Goal: Task Accomplishment & Management: Manage account settings

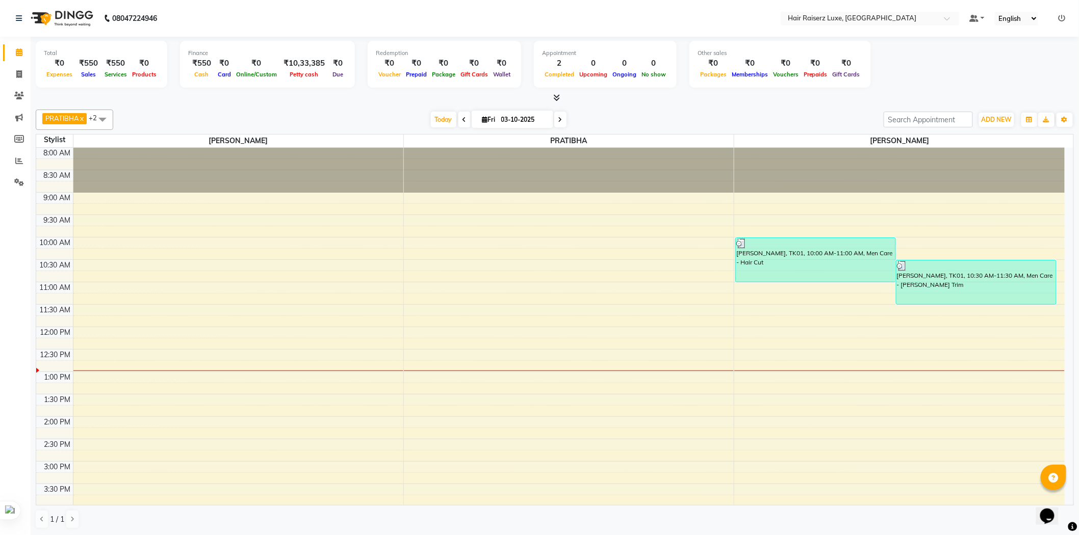
scroll to position [57, 0]
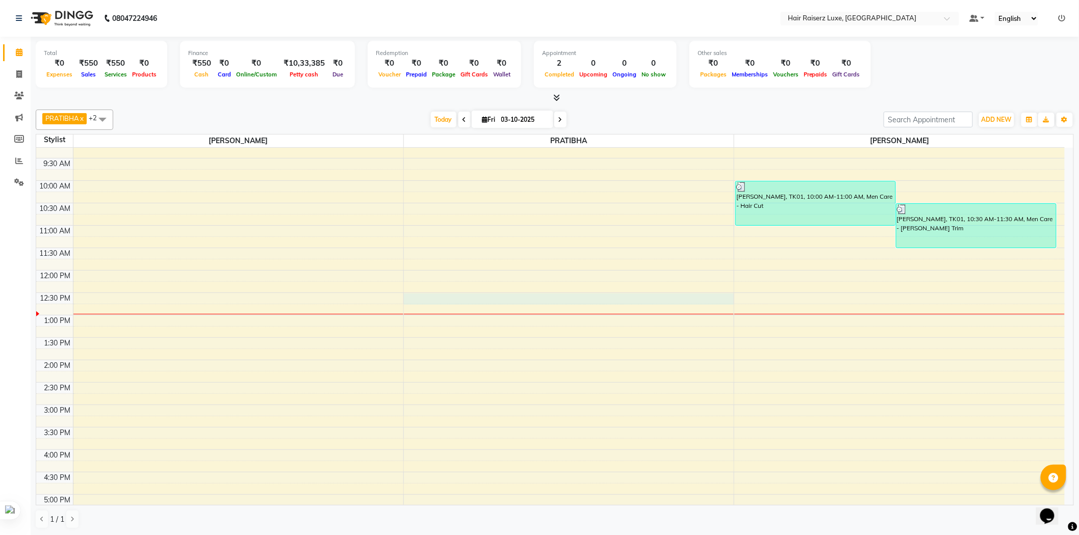
click at [536, 294] on div "8:00 AM 8:30 AM 9:00 AM 9:30 AM 10:00 AM 10:30 AM 11:00 AM 11:30 AM 12:00 PM 12…" at bounding box center [550, 382] width 1028 height 583
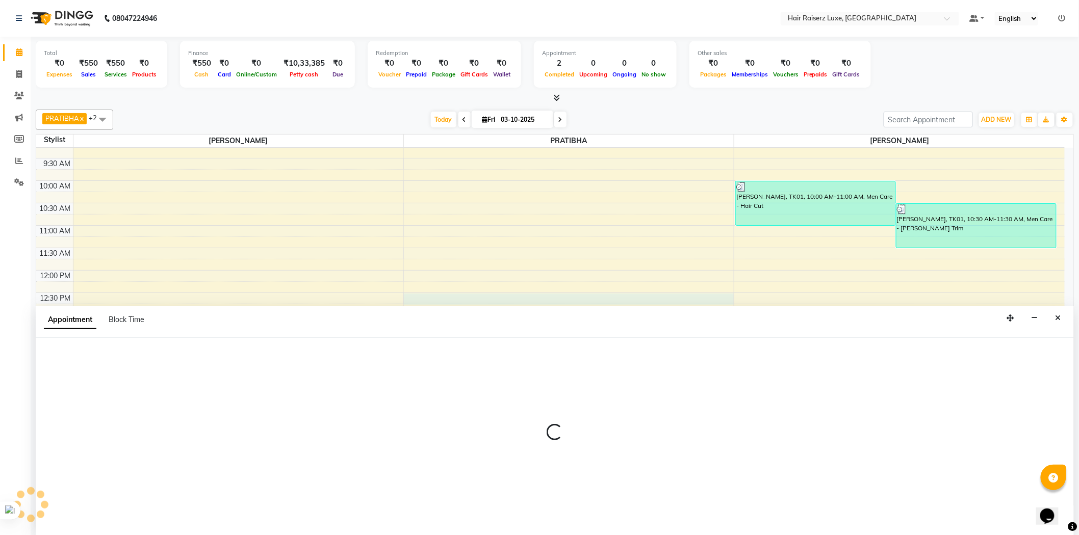
scroll to position [1, 0]
select select "65234"
select select "750"
select select "tentative"
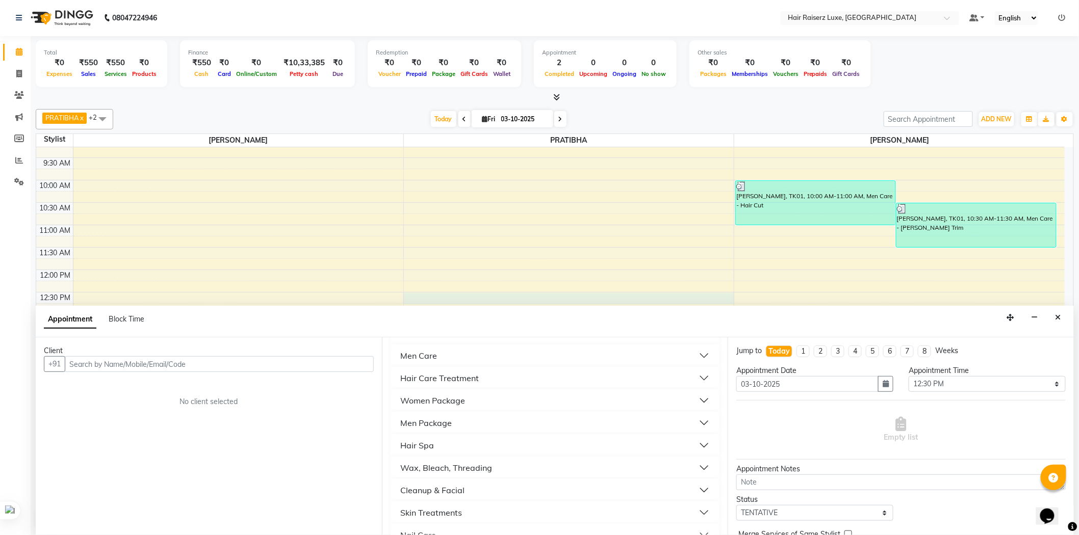
scroll to position [453, 0]
click at [440, 462] on div "Cleanup & Facial" at bounding box center [433, 463] width 64 height 12
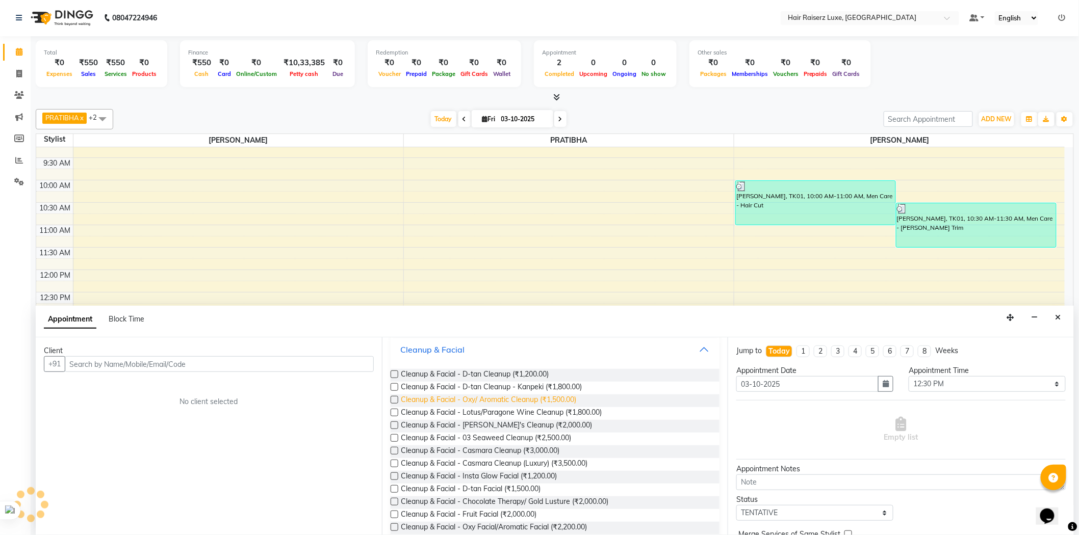
scroll to position [510, 0]
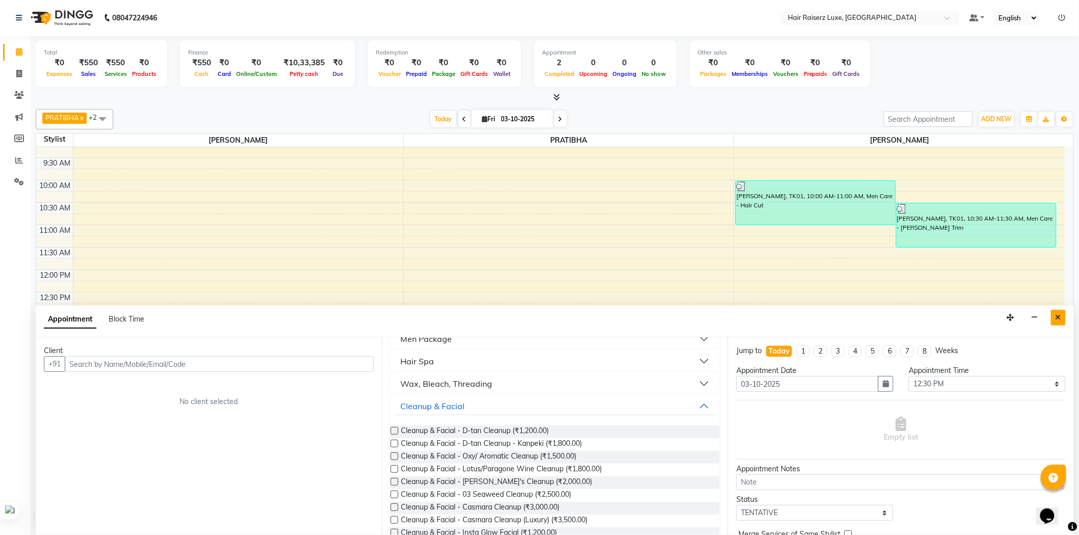
click at [1062, 319] on button "Close" at bounding box center [1058, 318] width 15 height 16
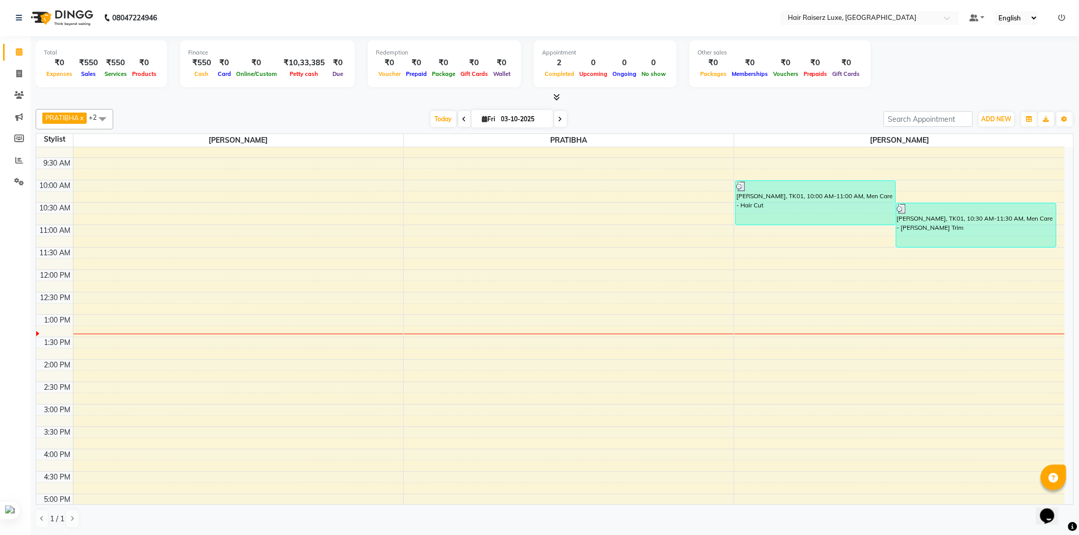
click at [110, 316] on div "8:00 AM 8:30 AM 9:00 AM 9:30 AM 10:00 AM 10:30 AM 11:00 AM 11:30 AM 12:00 PM 12…" at bounding box center [550, 382] width 1028 height 583
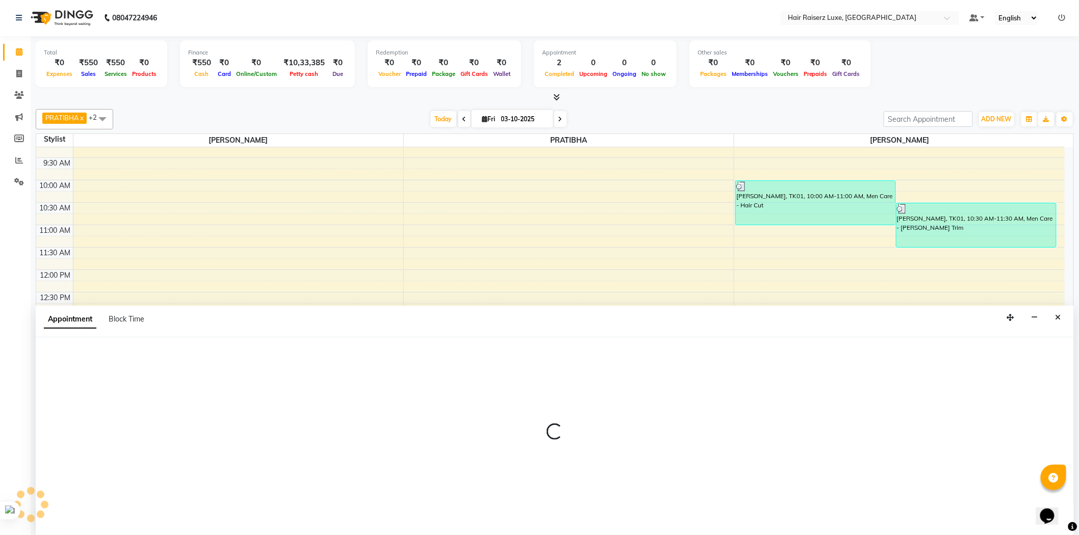
select select "65193"
select select "780"
select select "tentative"
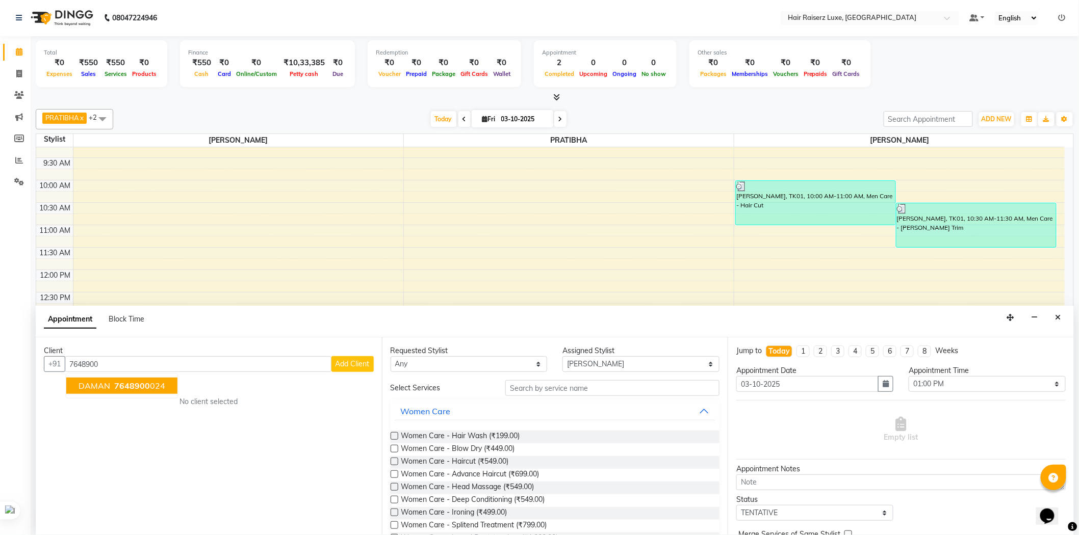
click at [131, 385] on span "7648900" at bounding box center [132, 386] width 36 height 10
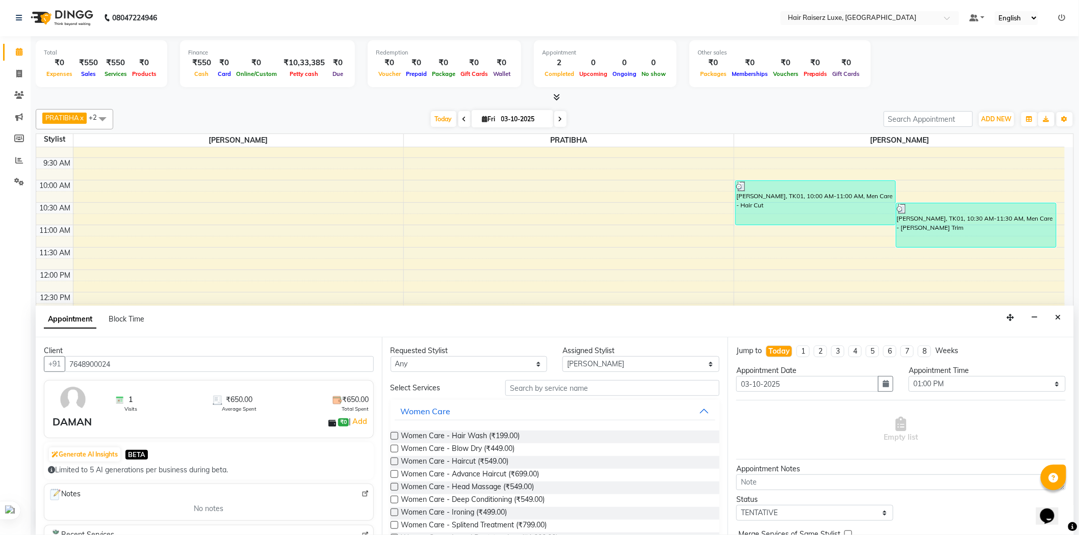
type input "7648900024"
click at [604, 391] on input "text" at bounding box center [612, 388] width 214 height 16
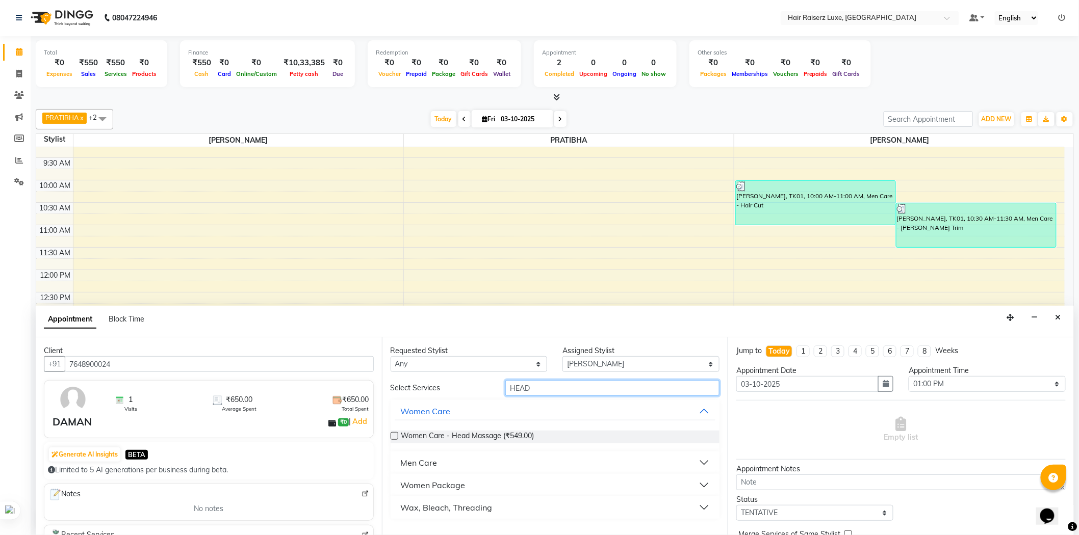
type input "HEAD"
click at [415, 460] on div "Men Care" at bounding box center [419, 463] width 37 height 12
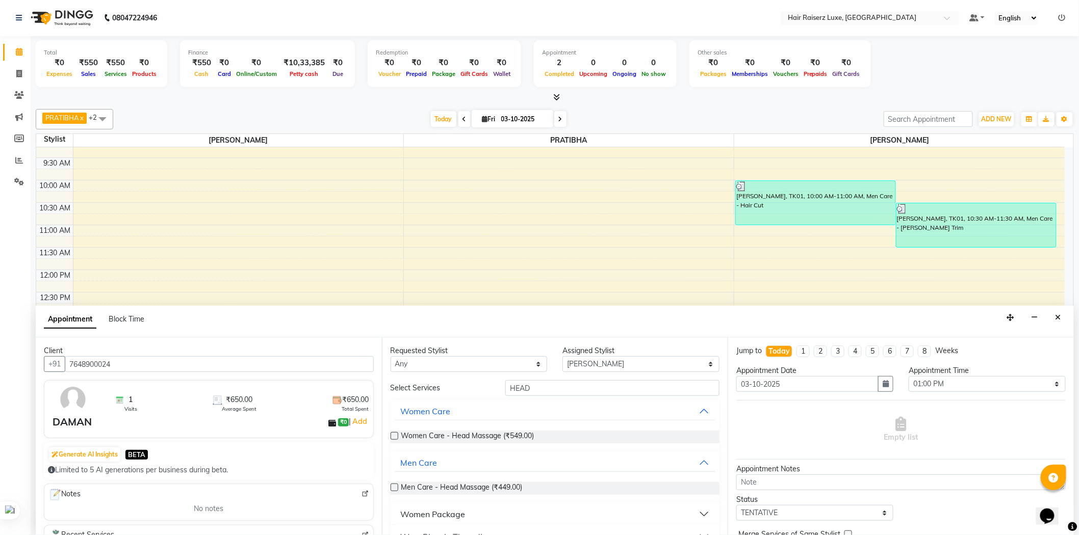
click at [394, 488] on label at bounding box center [394, 488] width 8 height 8
click at [394, 488] on input "checkbox" at bounding box center [393, 488] width 7 height 7
checkbox input "false"
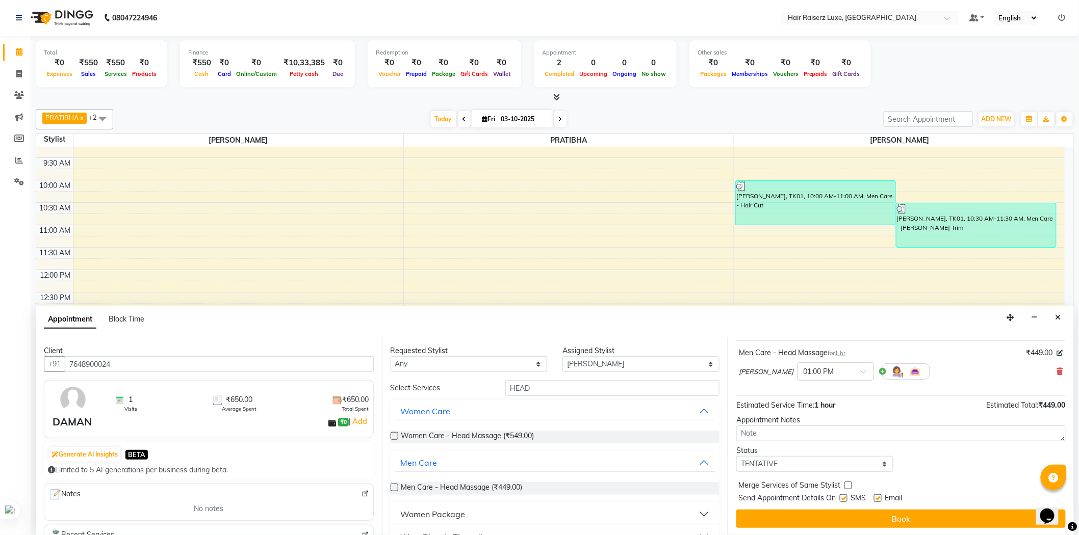
scroll to position [60, 0]
click at [845, 494] on label at bounding box center [844, 498] width 8 height 8
click at [845, 495] on input "checkbox" at bounding box center [843, 498] width 7 height 7
checkbox input "false"
click at [876, 496] on label at bounding box center [878, 498] width 8 height 8
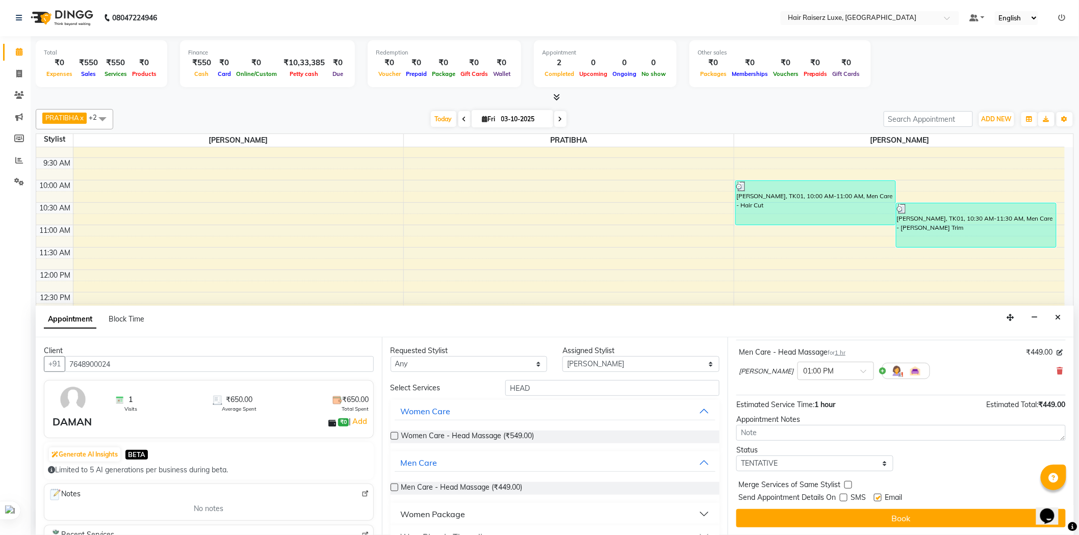
click at [876, 496] on input "checkbox" at bounding box center [877, 498] width 7 height 7
checkbox input "false"
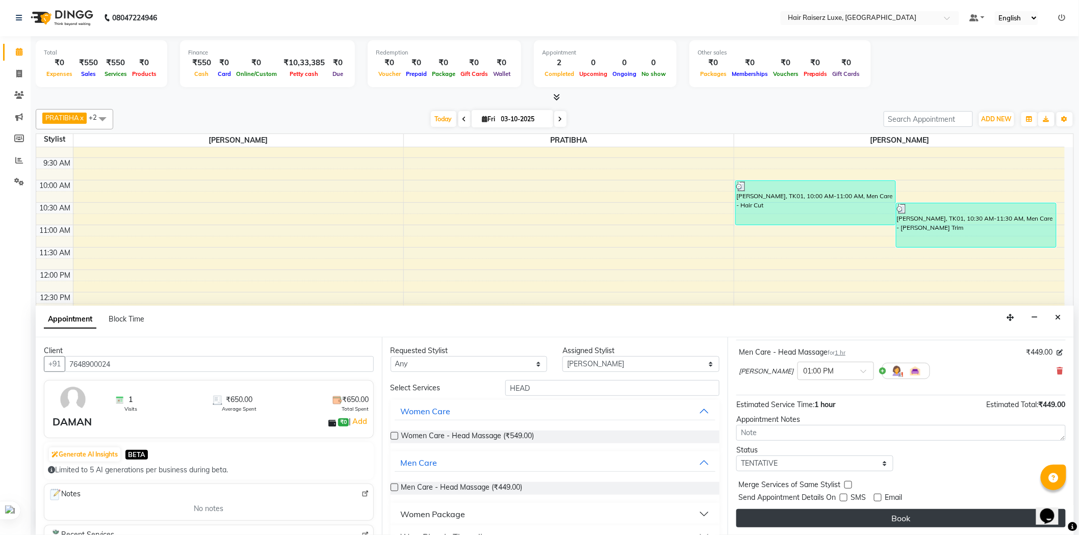
click at [879, 515] on button "Book" at bounding box center [900, 518] width 329 height 18
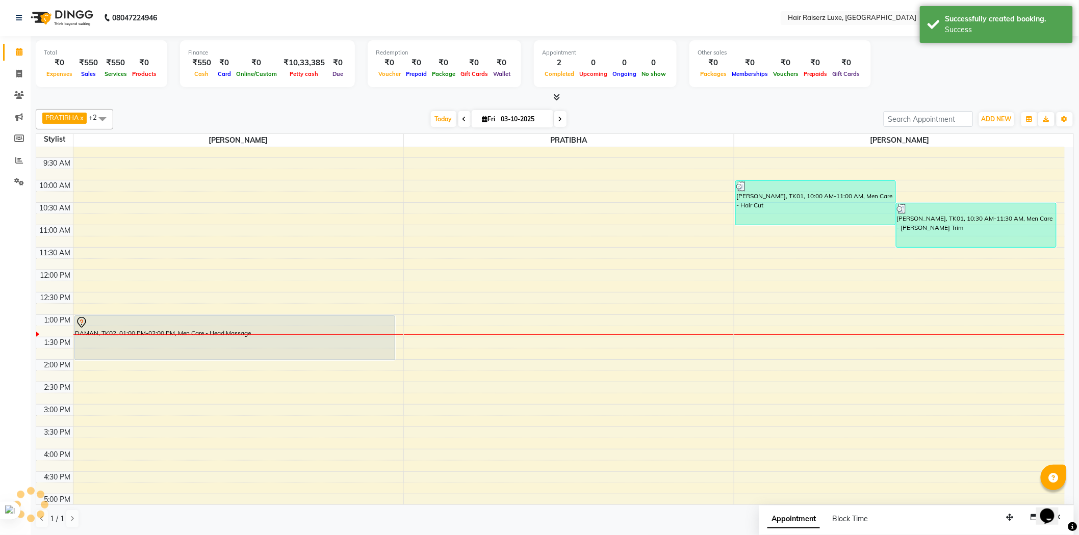
scroll to position [0, 0]
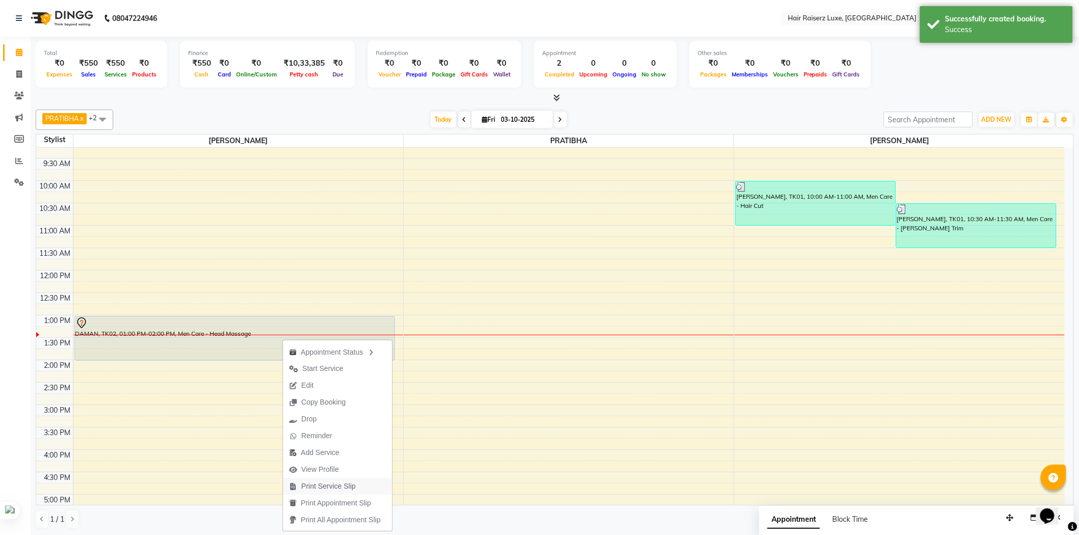
click at [331, 486] on span "Print Service Slip" at bounding box center [328, 486] width 55 height 11
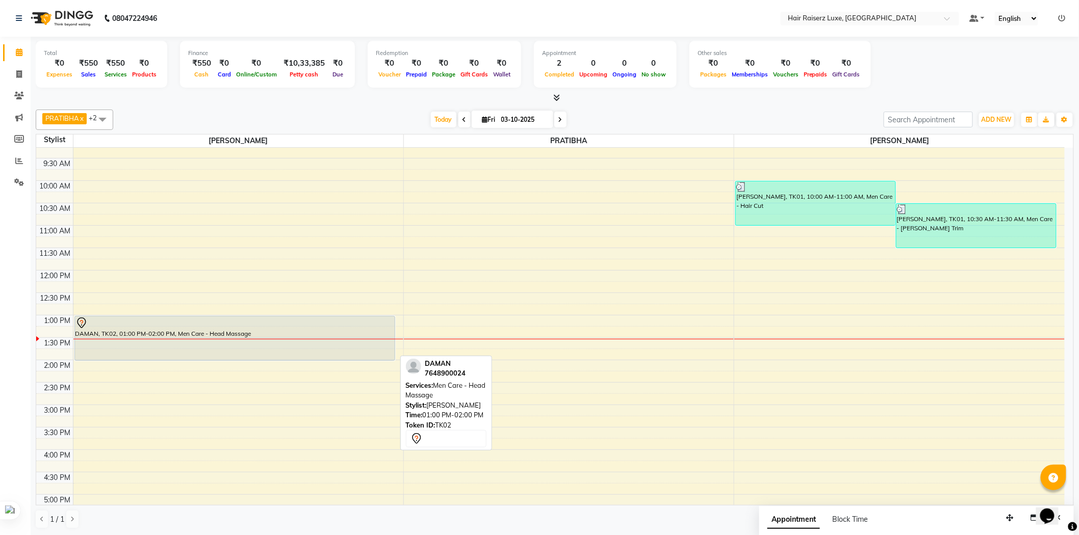
click at [310, 327] on div at bounding box center [234, 323] width 319 height 12
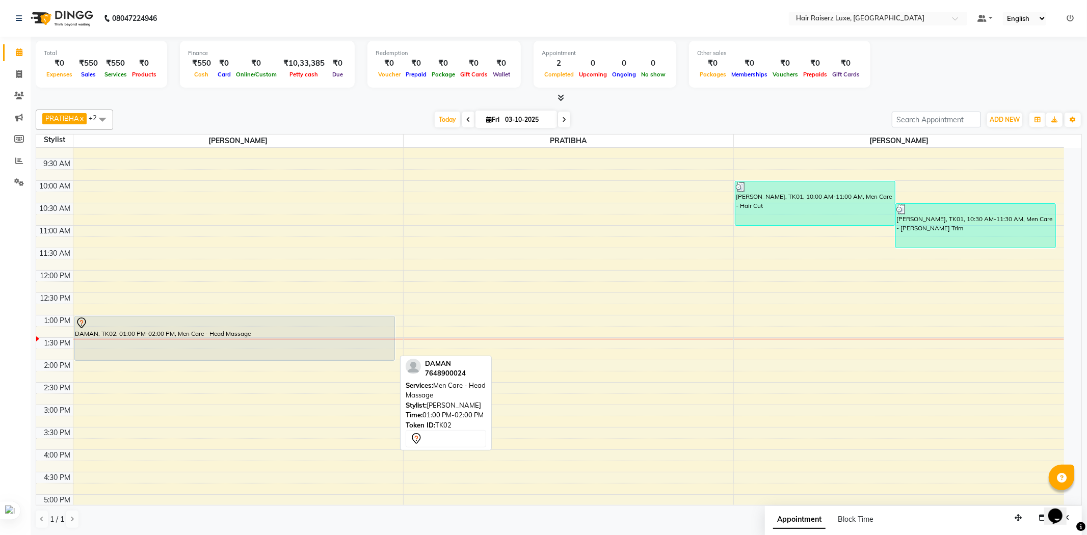
select select "7"
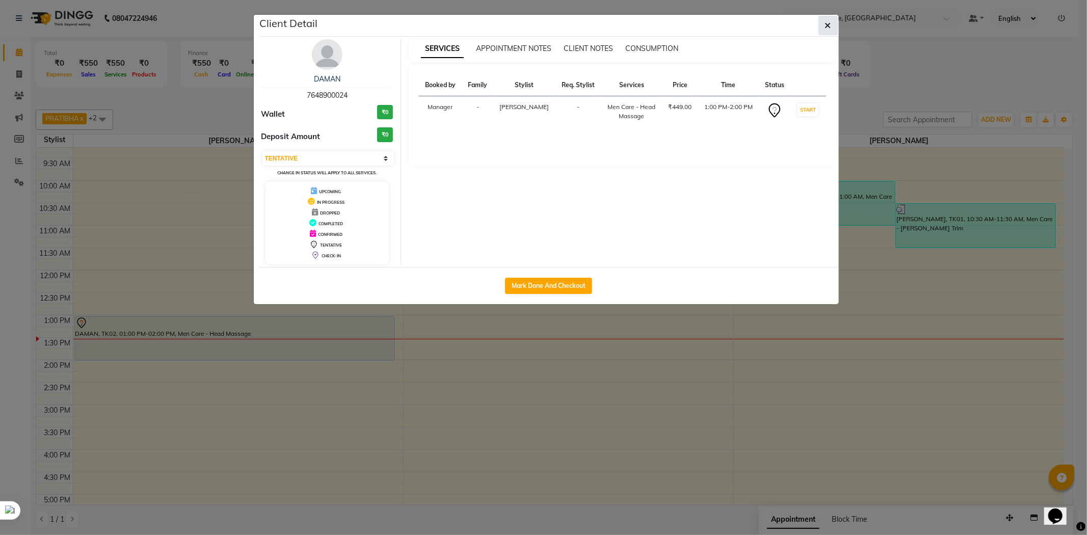
click at [829, 21] on icon "button" at bounding box center [828, 25] width 6 height 8
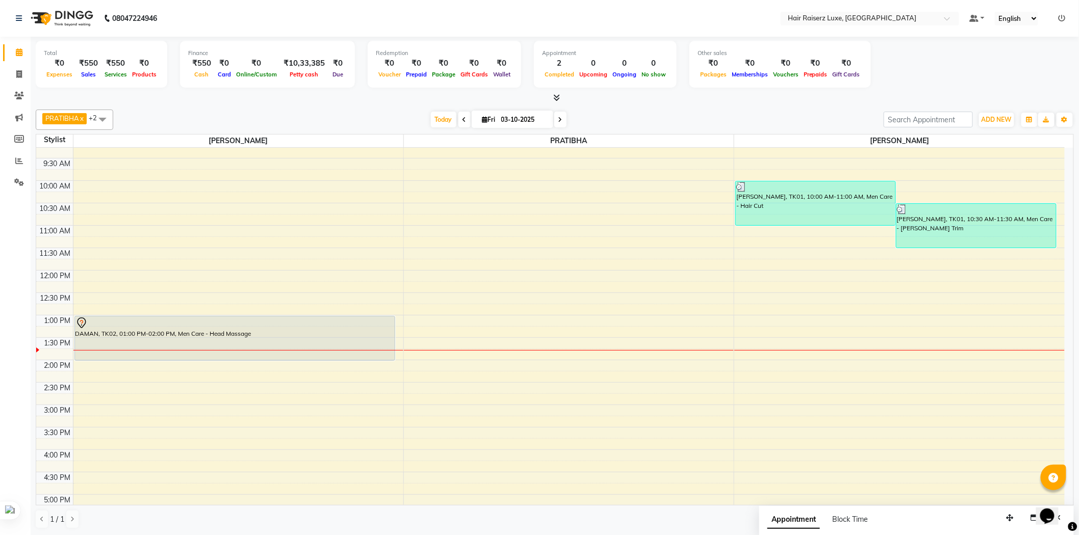
click at [463, 118] on icon at bounding box center [464, 120] width 4 height 6
type input "02-10-2025"
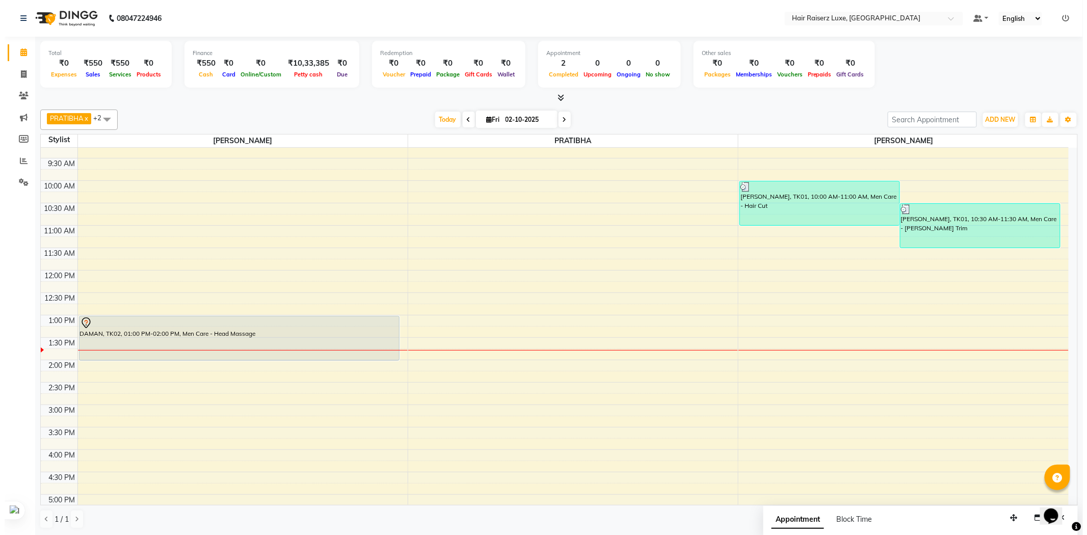
scroll to position [226, 0]
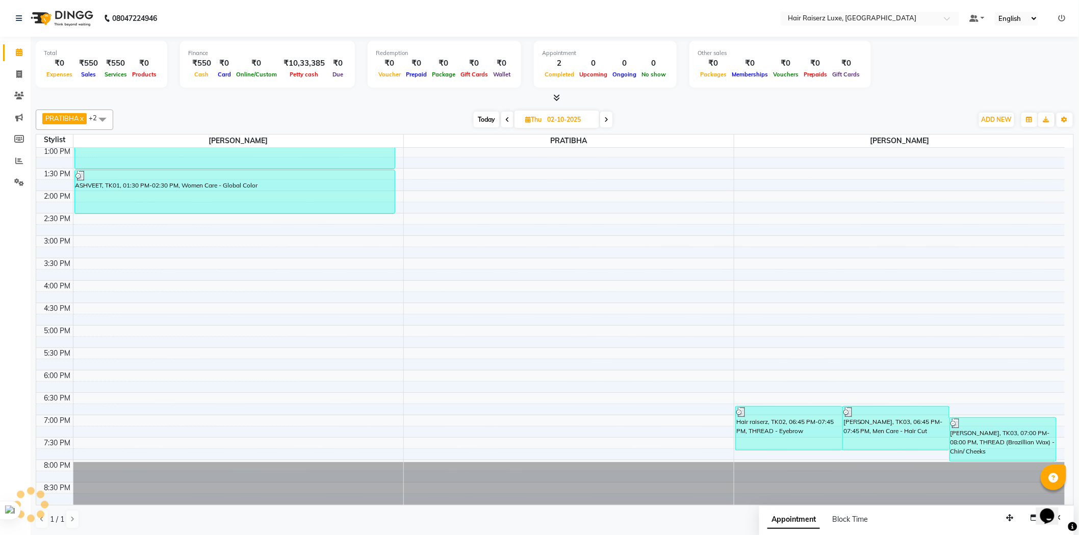
click at [615, 113] on div "Today Thu 02-10-2025" at bounding box center [542, 119] width 849 height 15
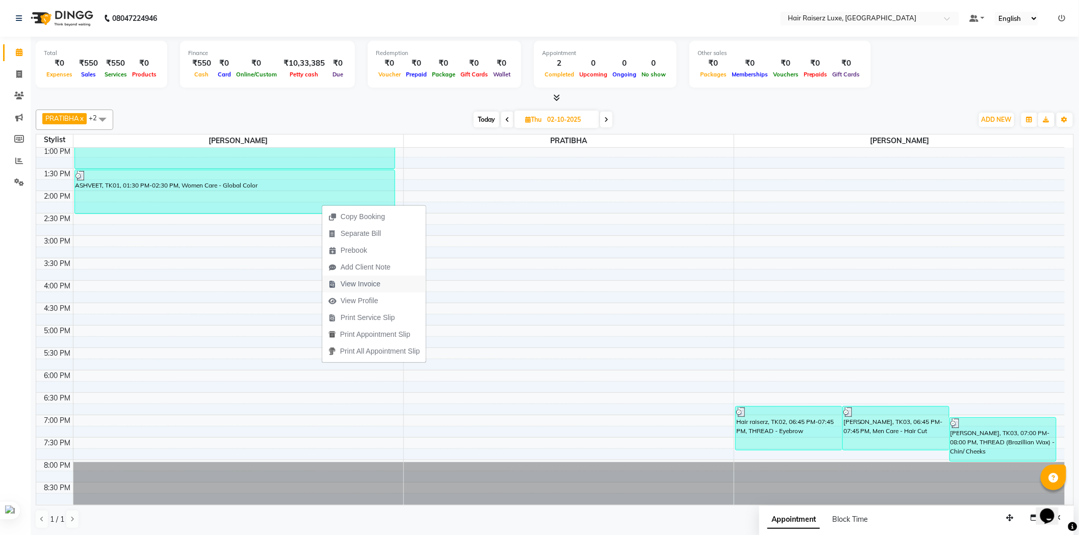
click at [367, 286] on span "View Invoice" at bounding box center [361, 284] width 40 height 11
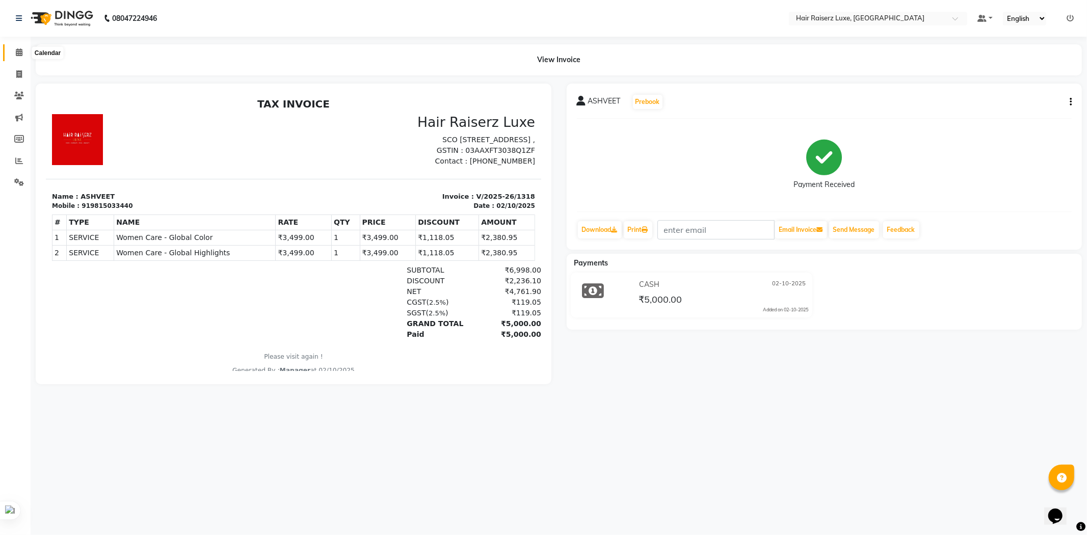
click at [16, 51] on icon at bounding box center [19, 52] width 7 height 8
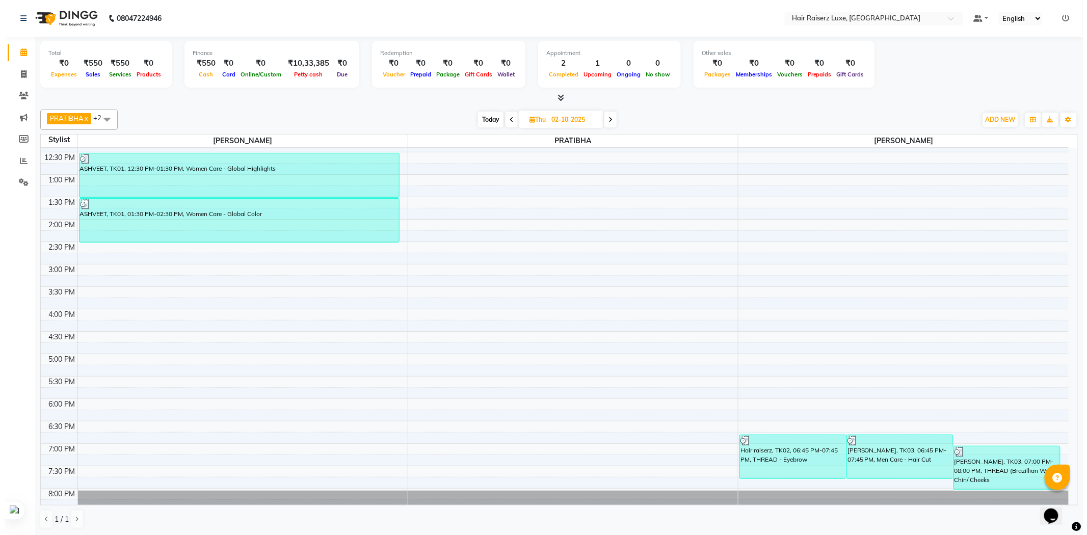
scroll to position [227, 0]
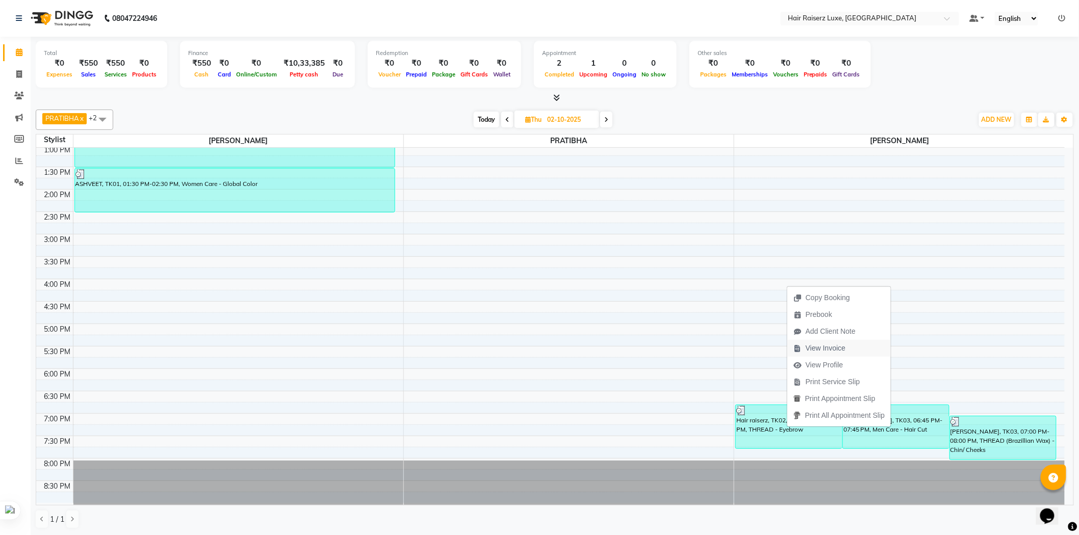
click at [834, 344] on span "View Invoice" at bounding box center [825, 348] width 40 height 11
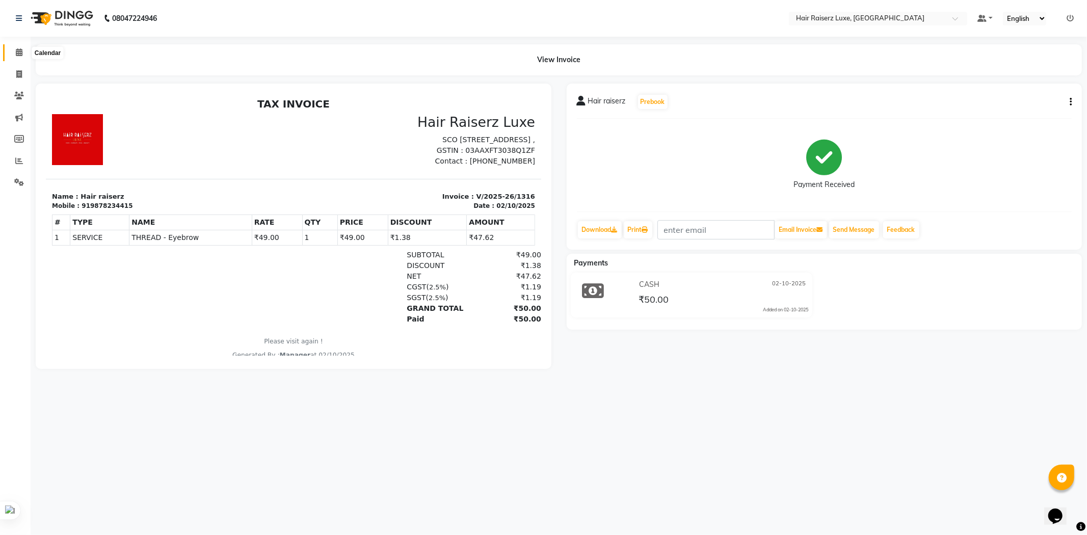
drag, startPoint x: 18, startPoint y: 53, endPoint x: 42, endPoint y: 60, distance: 24.4
click at [18, 53] on icon at bounding box center [19, 52] width 7 height 8
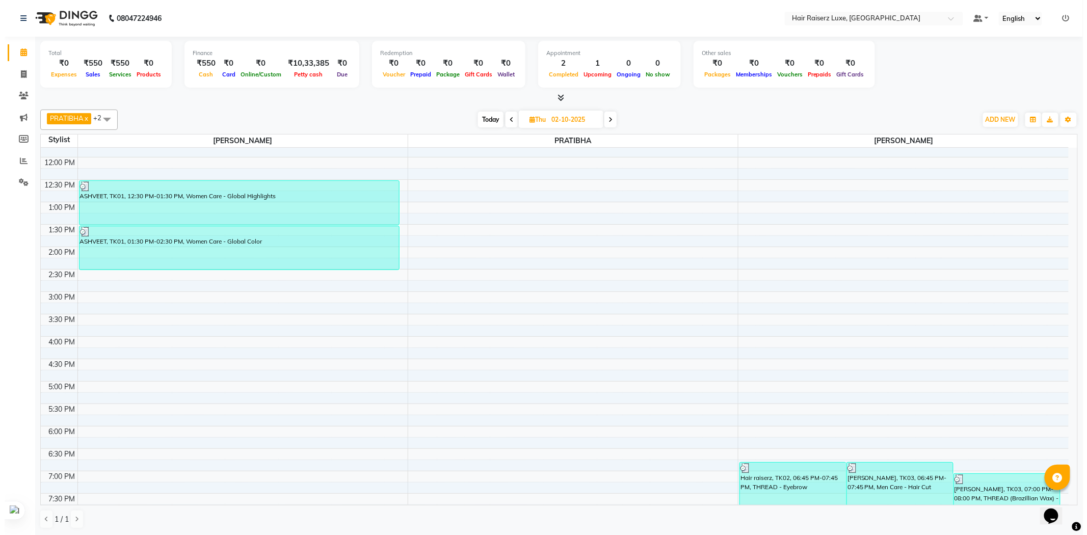
scroll to position [227, 0]
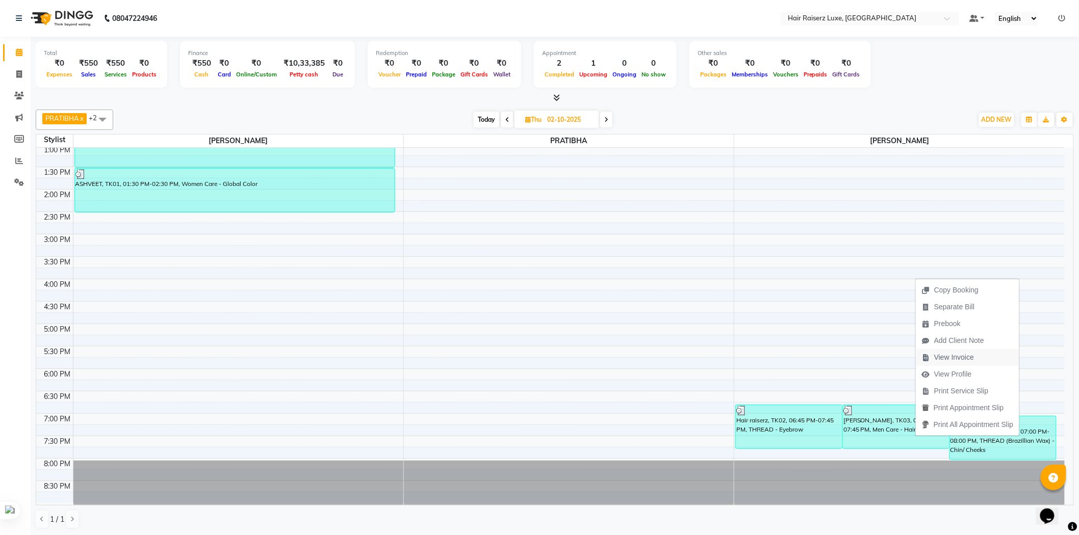
click at [961, 360] on span "View Invoice" at bounding box center [954, 357] width 40 height 11
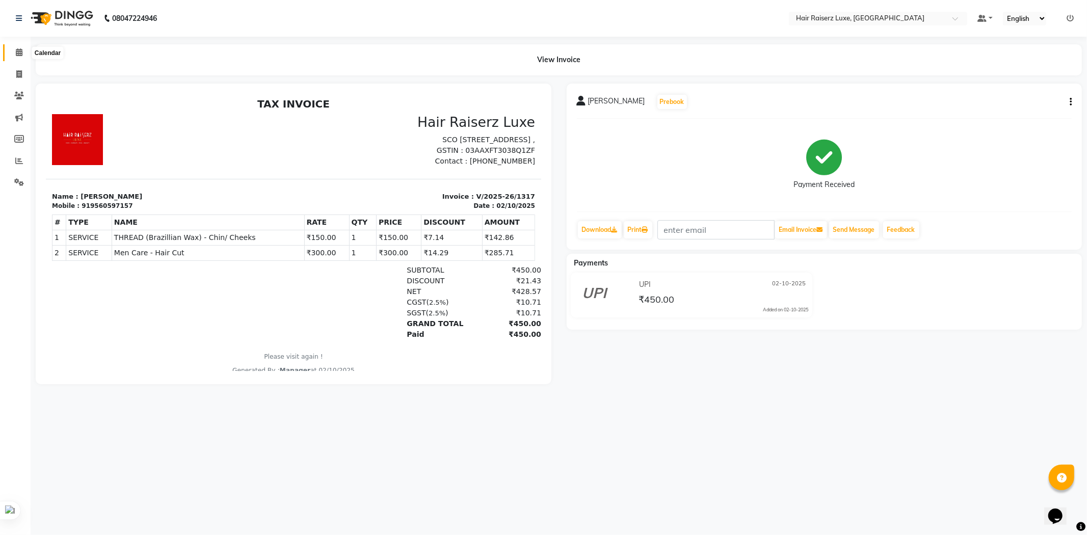
click at [17, 56] on icon at bounding box center [19, 52] width 7 height 8
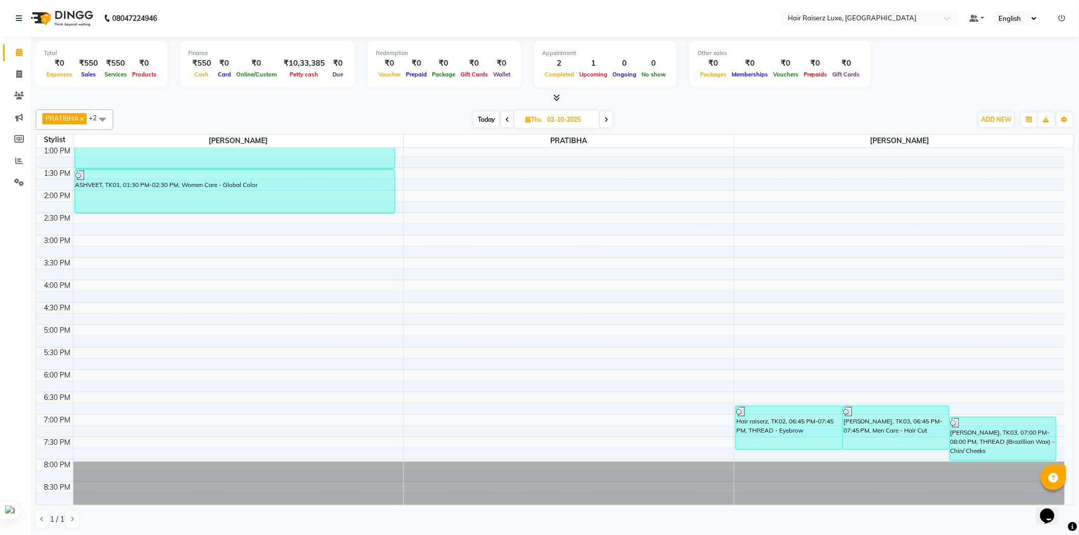
scroll to position [227, 0]
click at [18, 74] on icon at bounding box center [19, 74] width 6 height 8
select select "service"
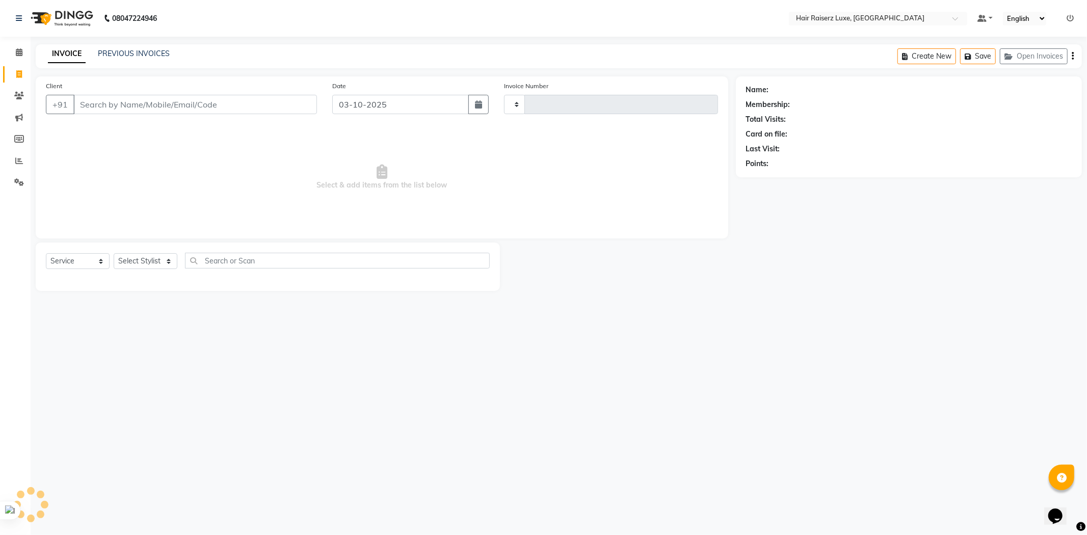
click at [123, 48] on div "PREVIOUS INVOICES" at bounding box center [134, 53] width 72 height 11
type input "1320"
select select "7418"
click at [142, 53] on link "PREVIOUS INVOICES" at bounding box center [134, 53] width 72 height 9
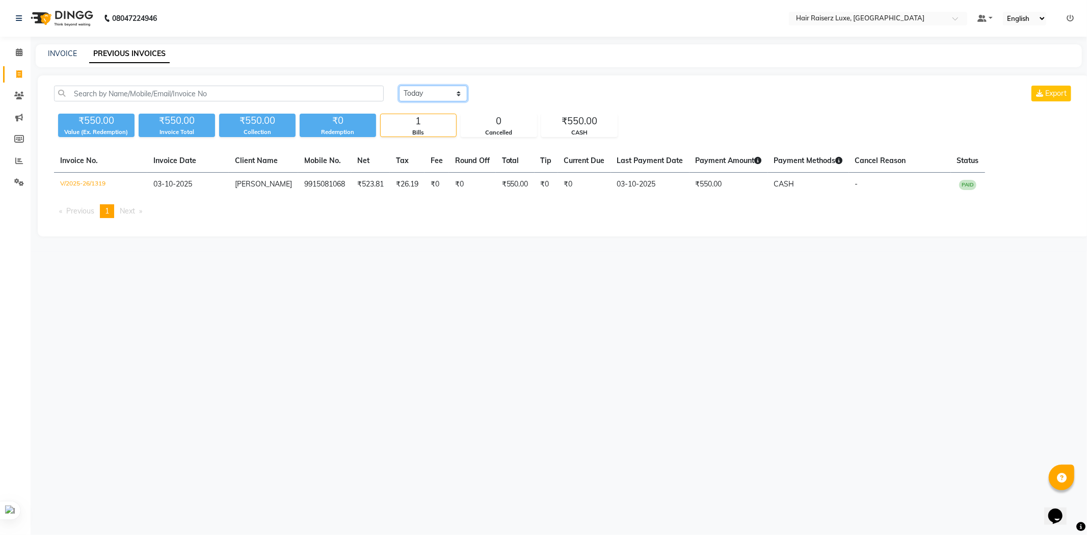
click at [434, 89] on select "[DATE] [DATE] Custom Range" at bounding box center [433, 94] width 68 height 16
select select "[DATE]"
click at [399, 86] on select "[DATE] [DATE] Custom Range" at bounding box center [433, 94] width 68 height 16
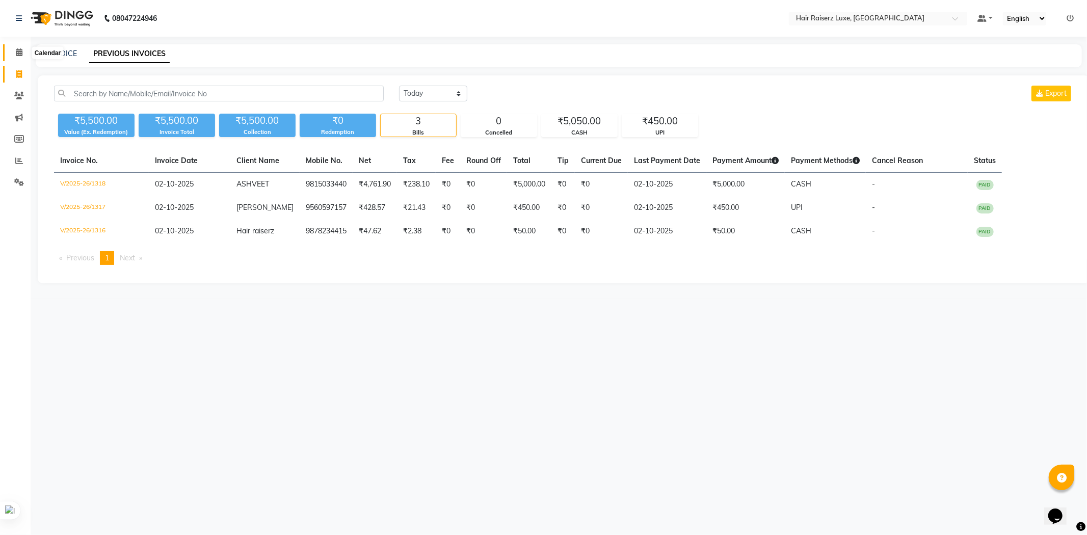
click at [17, 52] on icon at bounding box center [19, 52] width 7 height 8
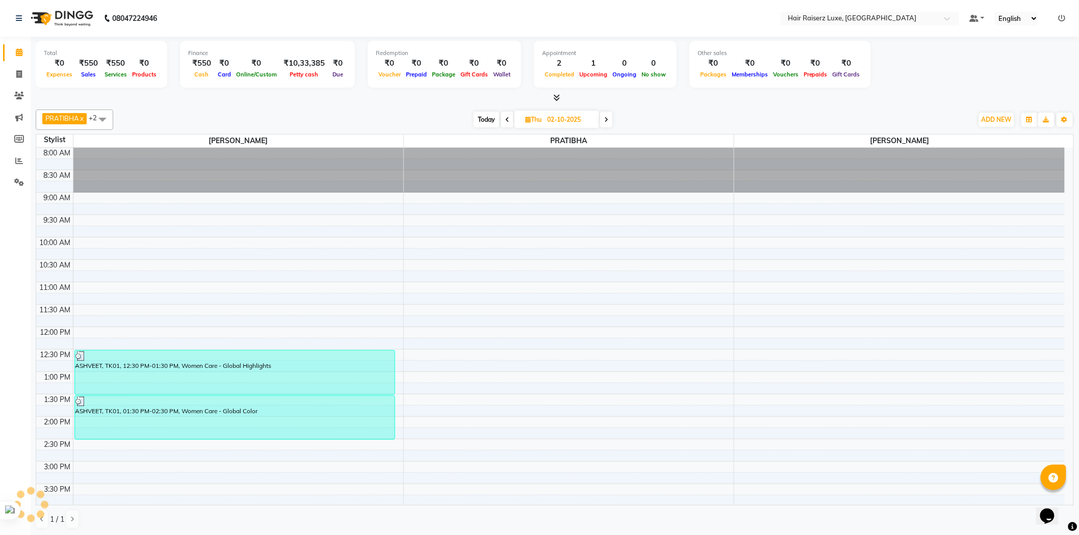
scroll to position [226, 0]
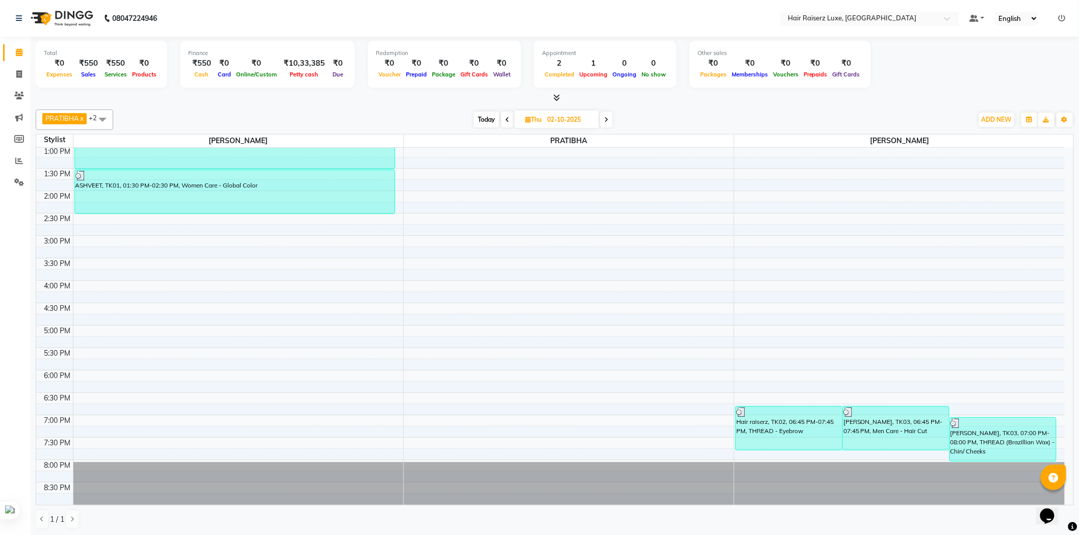
click at [493, 115] on span "Today" at bounding box center [486, 120] width 25 height 16
type input "03-10-2025"
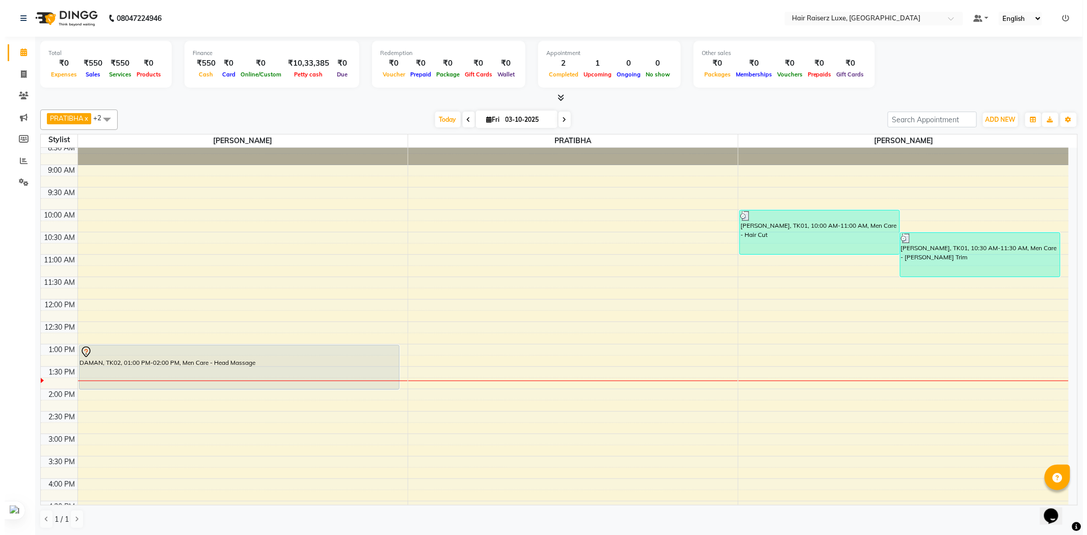
scroll to position [0, 0]
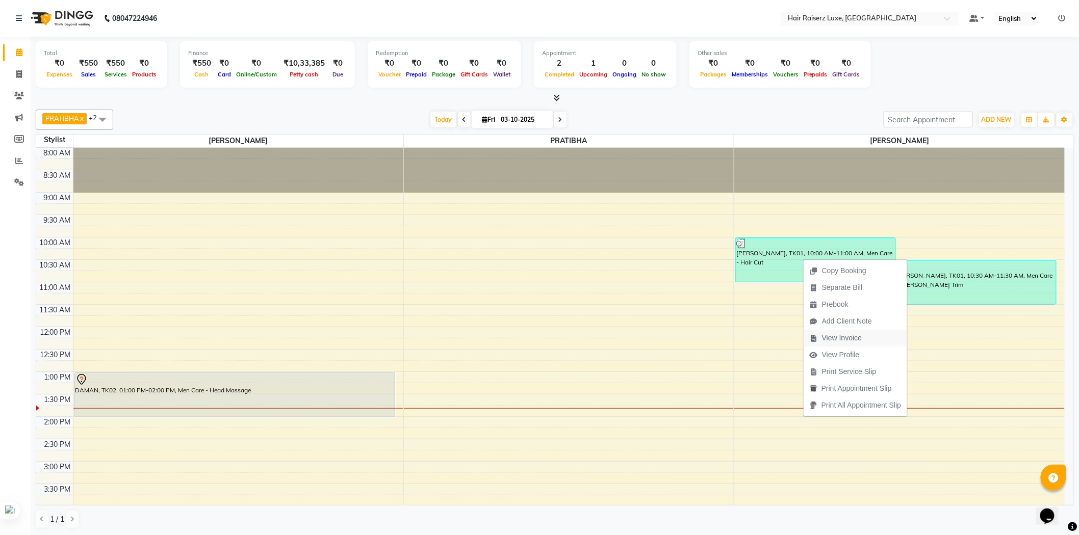
click at [847, 339] on span "View Invoice" at bounding box center [842, 338] width 40 height 11
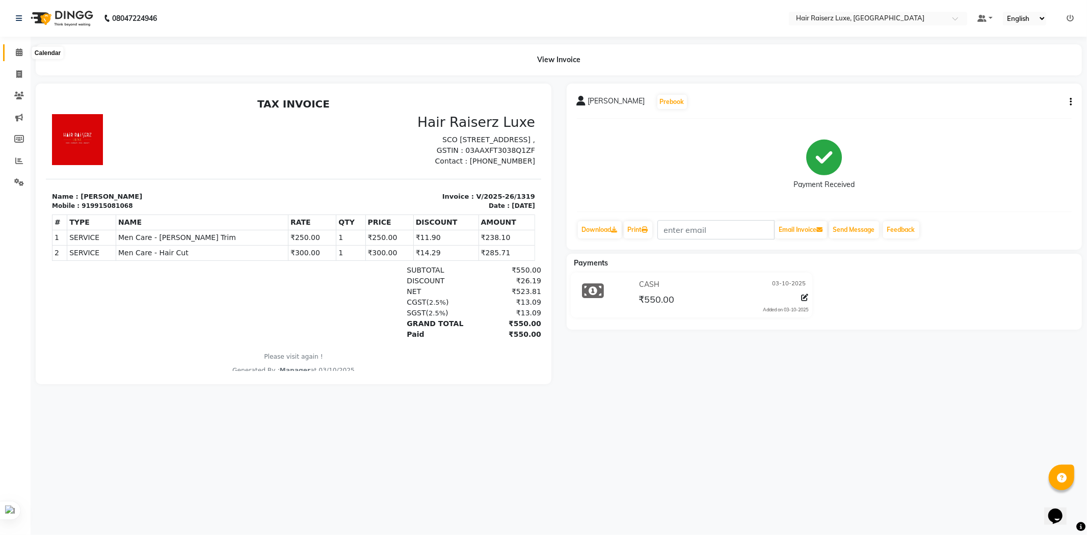
click at [24, 53] on span at bounding box center [19, 53] width 18 height 12
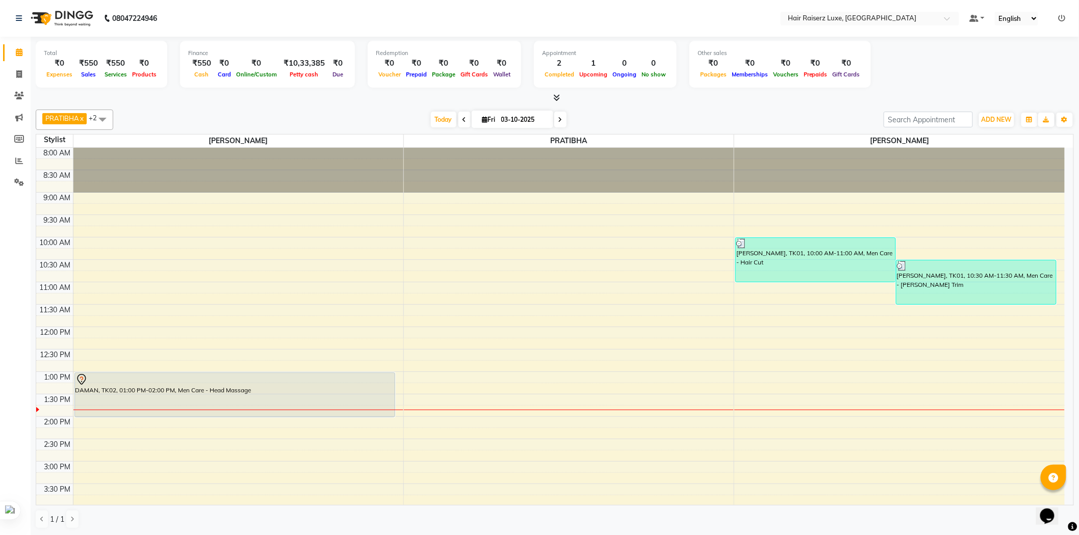
click at [804, 119] on div "[DATE] [DATE]" at bounding box center [498, 119] width 760 height 15
click at [441, 120] on span "Today" at bounding box center [443, 120] width 25 height 16
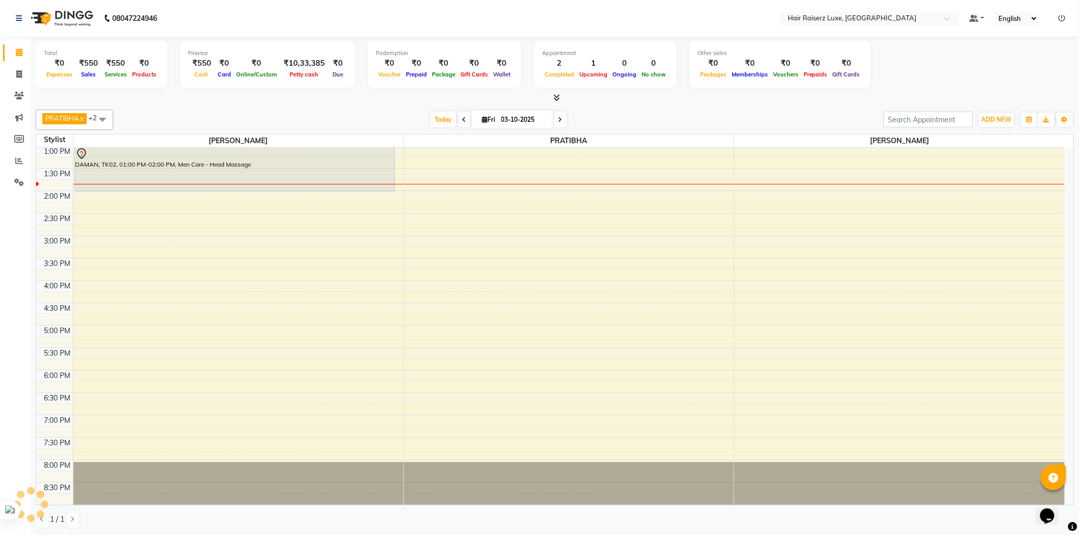
click at [692, 106] on div "PRATIBHA x [PERSON_NAME] x +2 Select All [PERSON_NAME] PRATIBHA [PERSON_NAME] […" at bounding box center [555, 320] width 1038 height 428
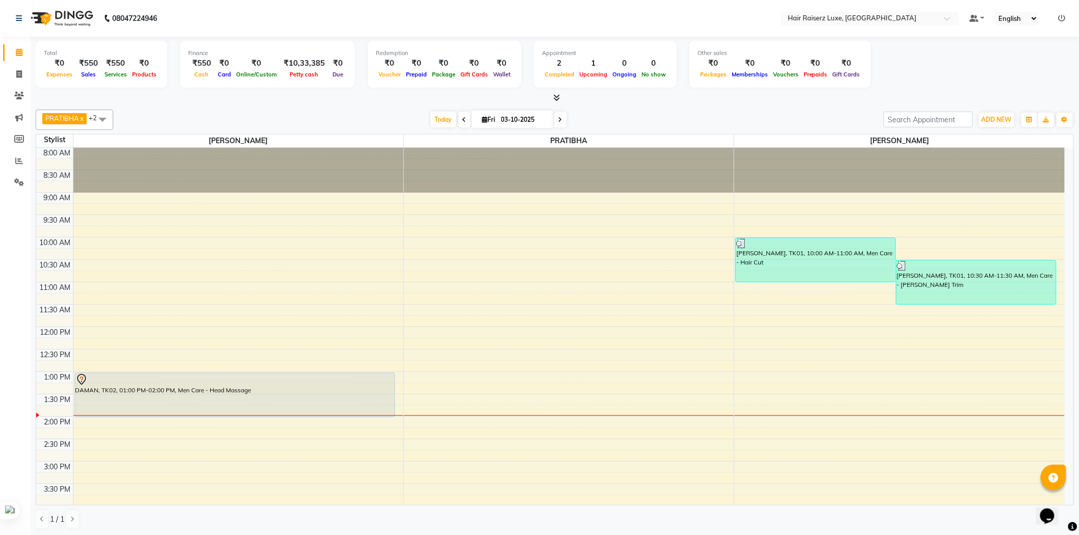
click at [798, 99] on div at bounding box center [555, 98] width 1038 height 11
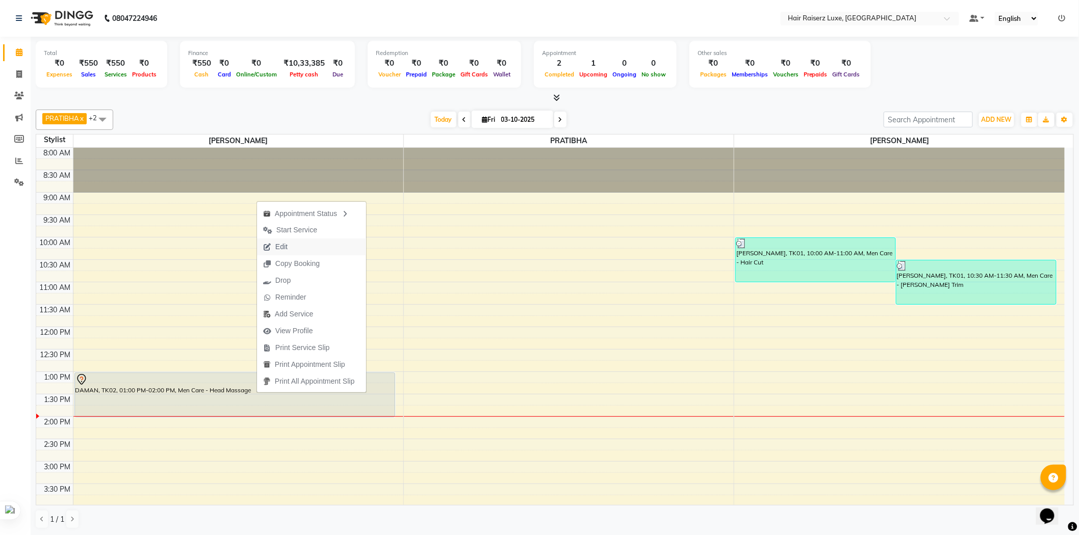
click at [282, 246] on span "Edit" at bounding box center [281, 247] width 12 height 11
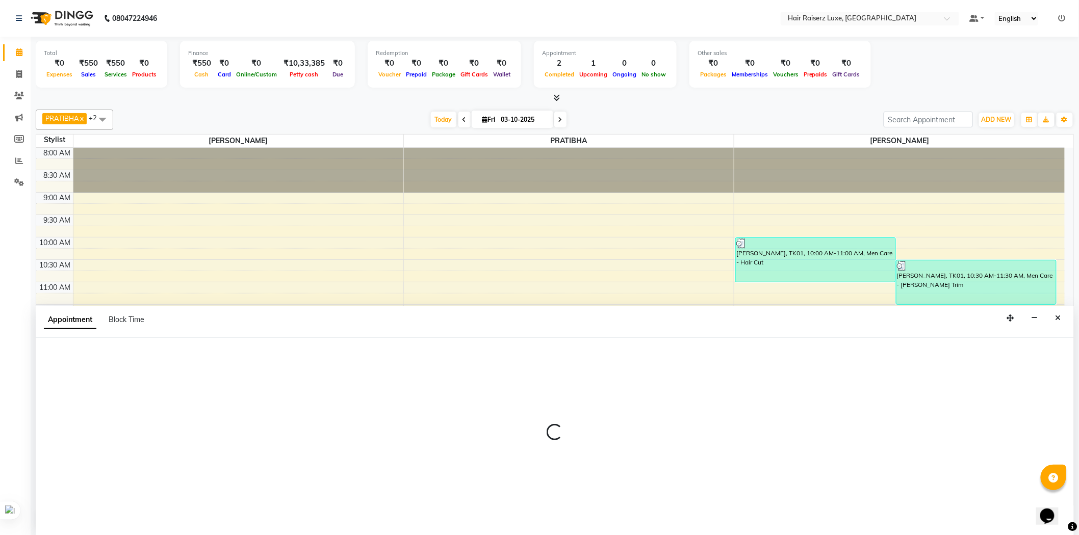
scroll to position [1, 0]
select select "tentative"
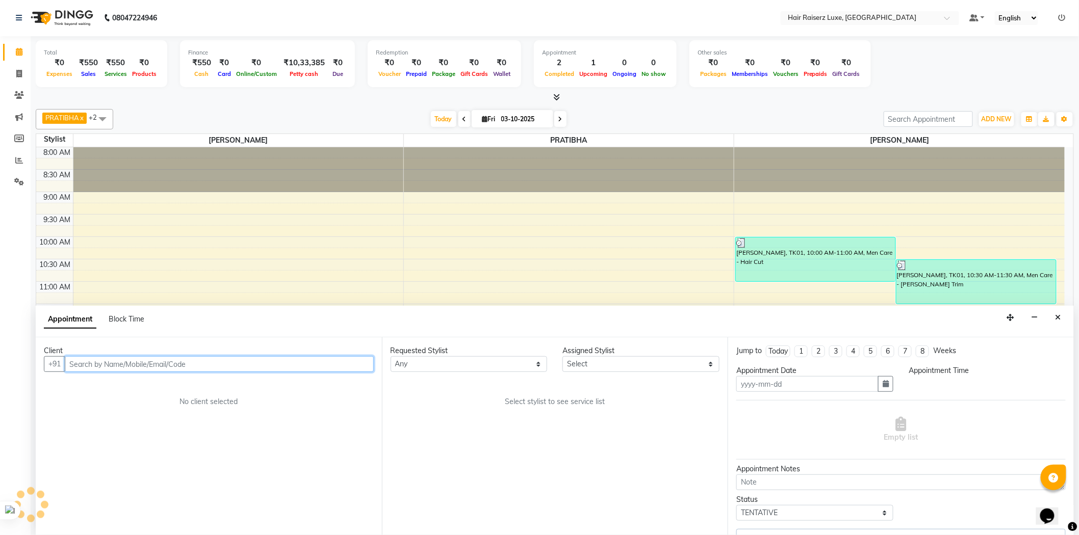
type input "03-10-2025"
select select "65193"
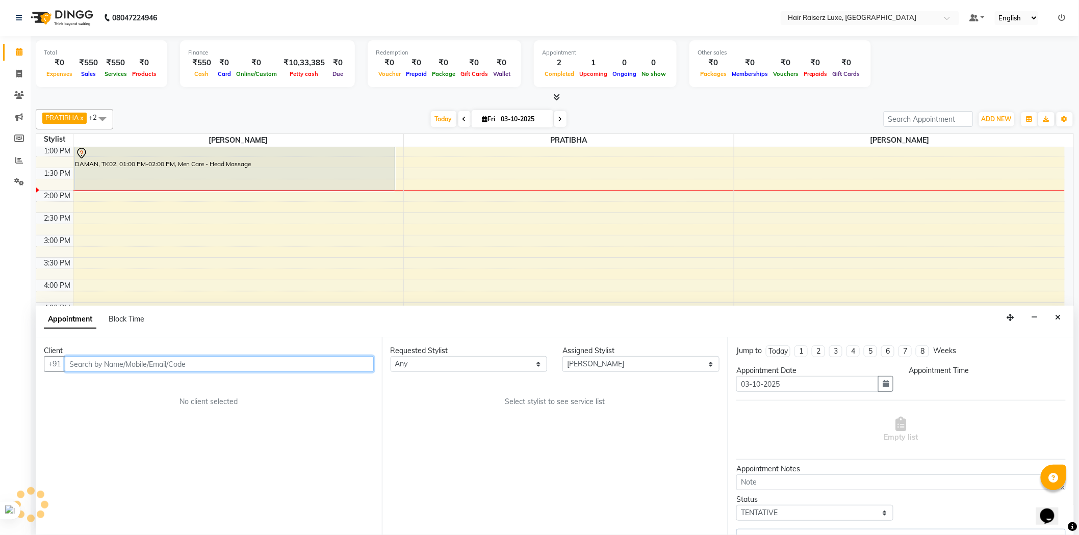
select select "780"
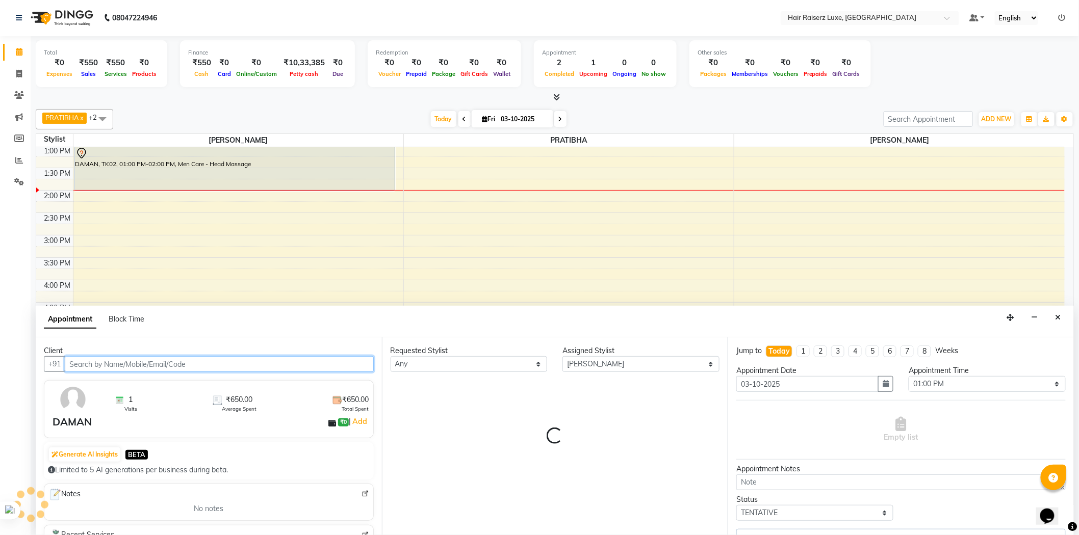
select select "3723"
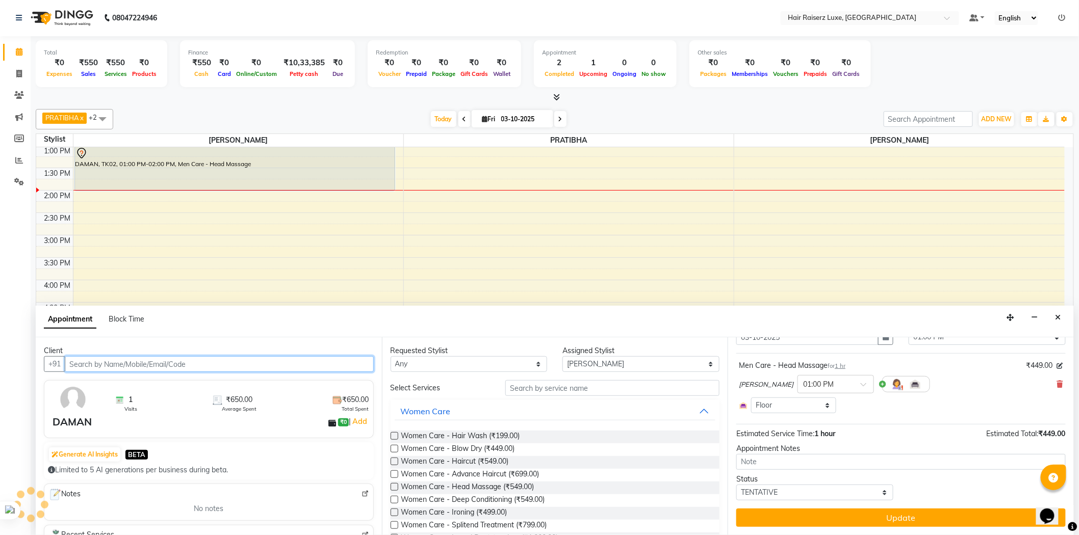
scroll to position [0, 0]
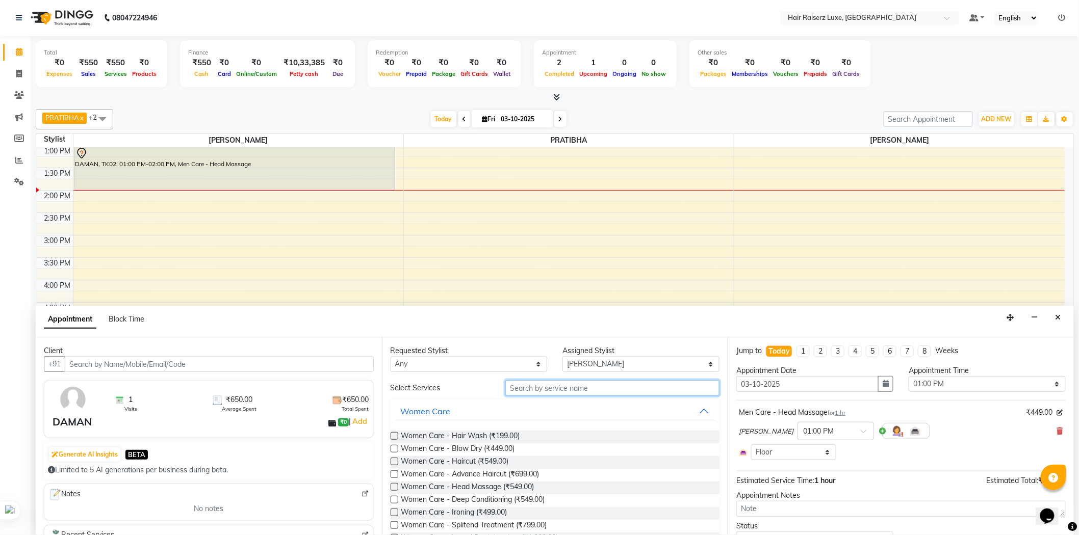
click at [596, 389] on input "text" at bounding box center [612, 388] width 214 height 16
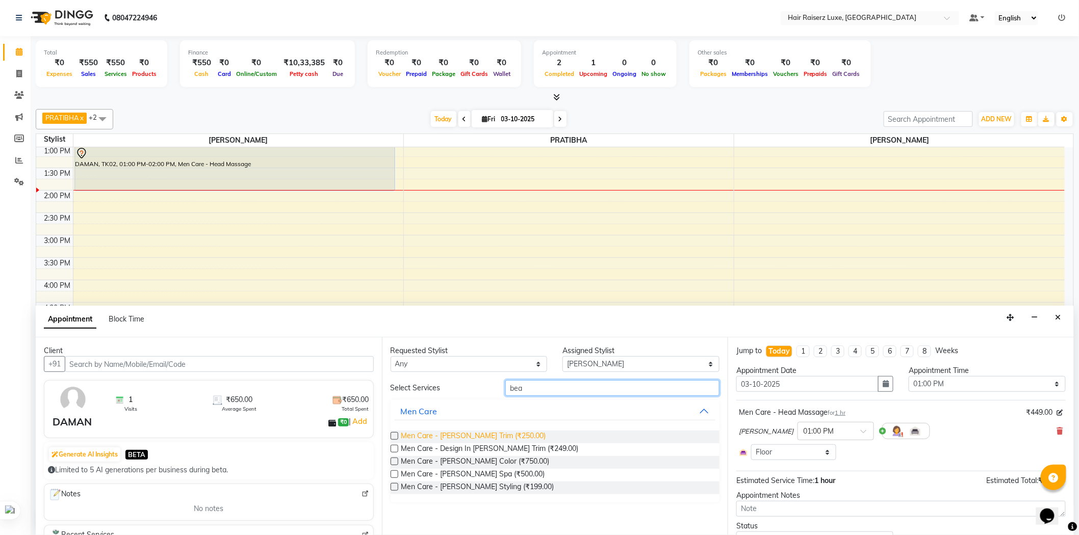
type input "bea"
click at [489, 438] on span "Men Care - Beard Trim (₹250.00)" at bounding box center [473, 437] width 145 height 13
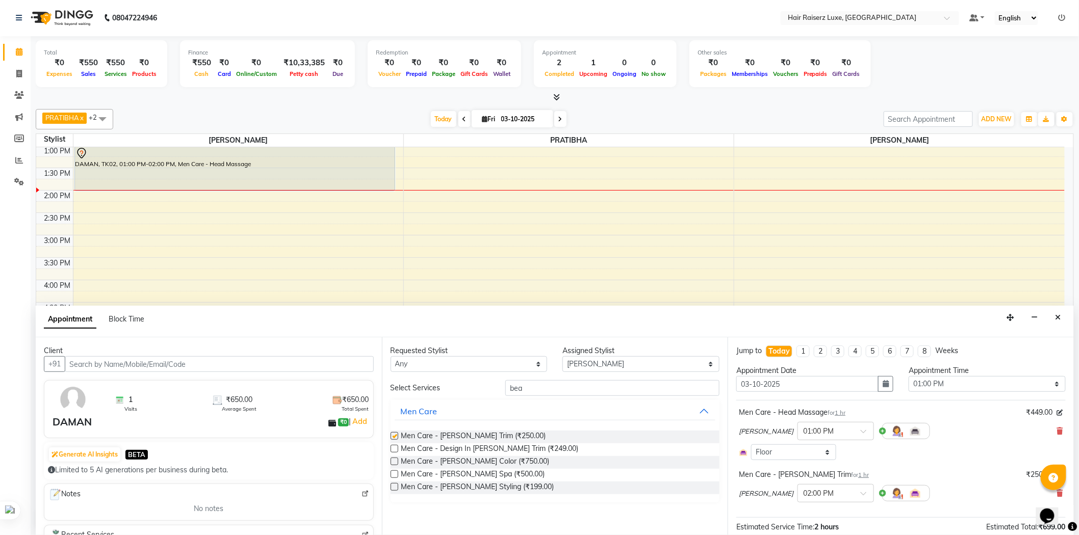
checkbox input "false"
drag, startPoint x: 536, startPoint y: 386, endPoint x: 469, endPoint y: 386, distance: 66.8
click at [469, 386] on div "Select Services bea" at bounding box center [555, 388] width 345 height 16
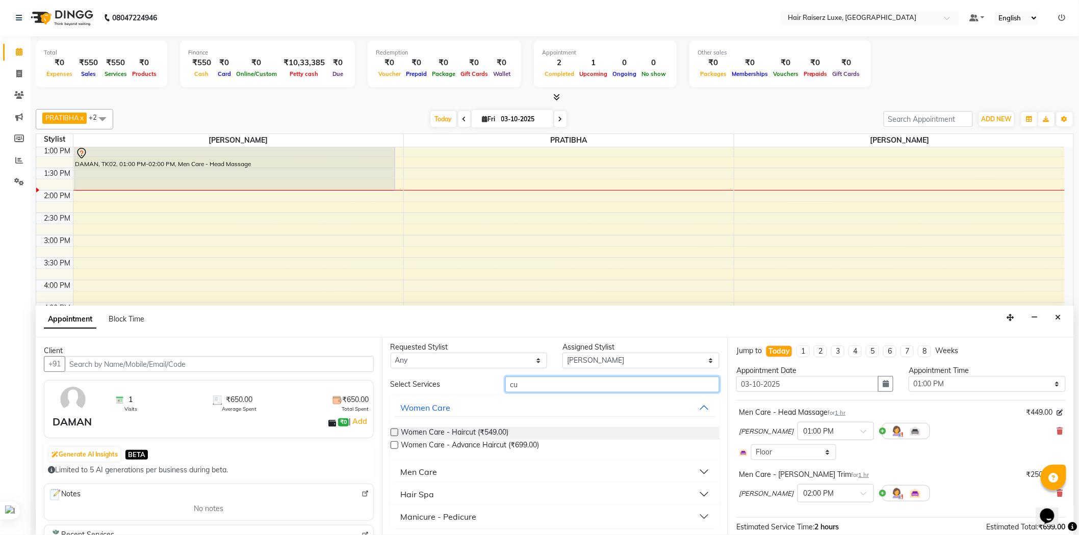
scroll to position [4, 0]
type input "cu"
click at [430, 472] on div "Men Care" at bounding box center [419, 471] width 37 height 12
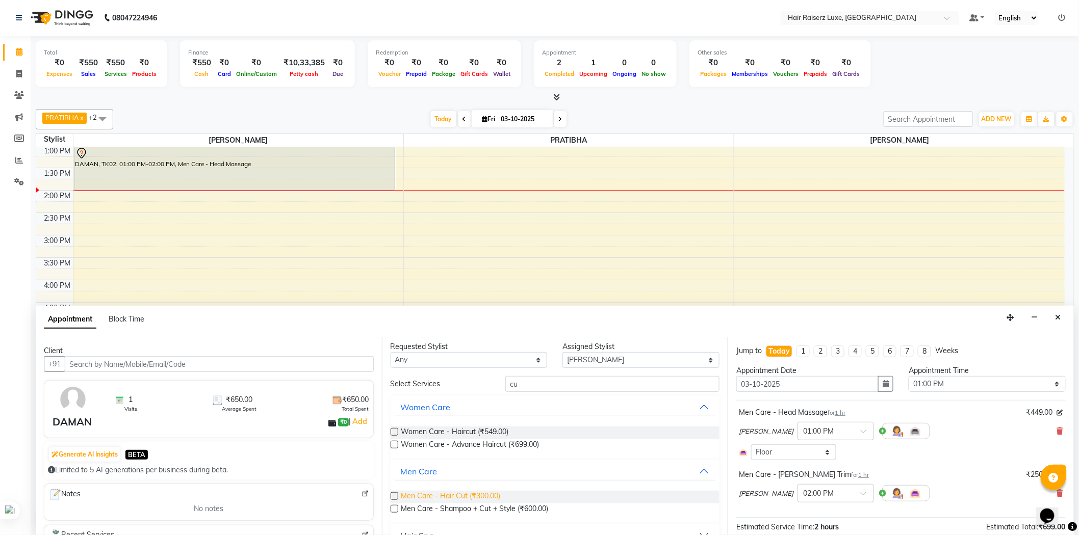
click at [492, 495] on span "Men Care - Hair Cut (₹300.00)" at bounding box center [450, 497] width 99 height 13
checkbox input "false"
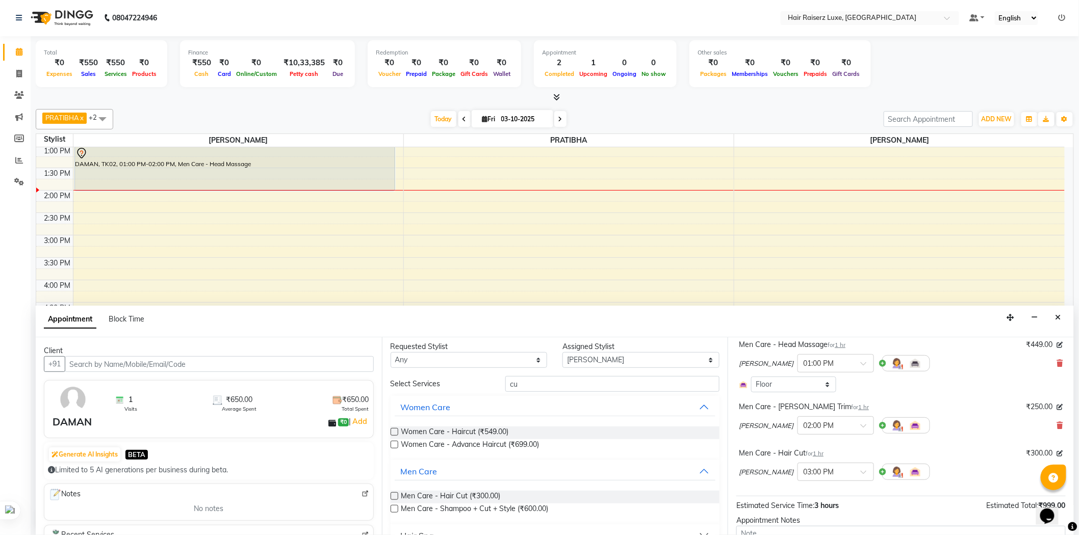
scroll to position [0, 0]
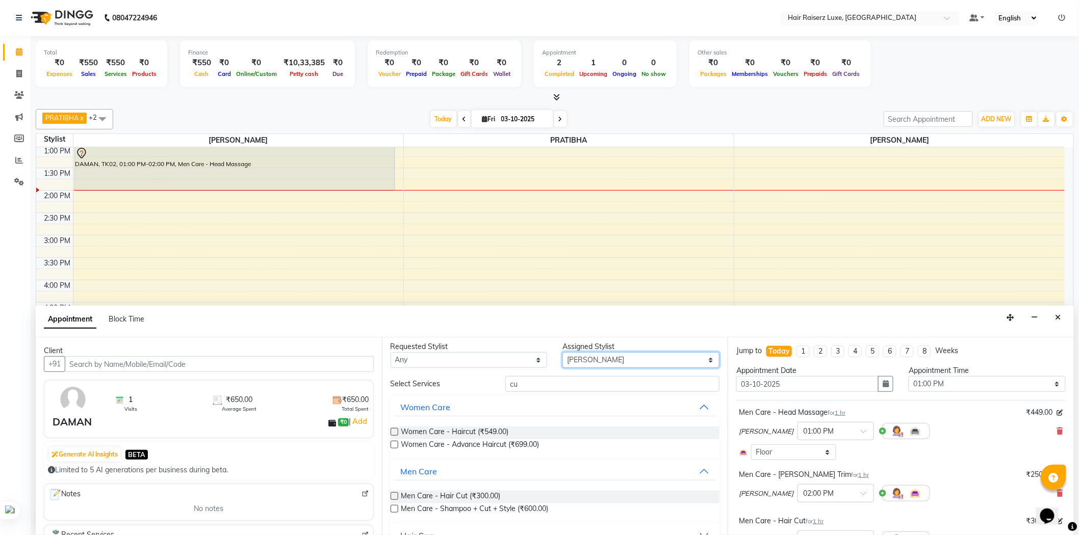
click at [601, 360] on select "Select Denice MANPREET PRATIBHA Rohit Satnam SHILPY CHOPRA" at bounding box center [640, 360] width 157 height 16
select select "84397"
click at [562, 356] on select "Select Denice MANPREET PRATIBHA Rohit Satnam SHILPY CHOPRA" at bounding box center [640, 360] width 157 height 16
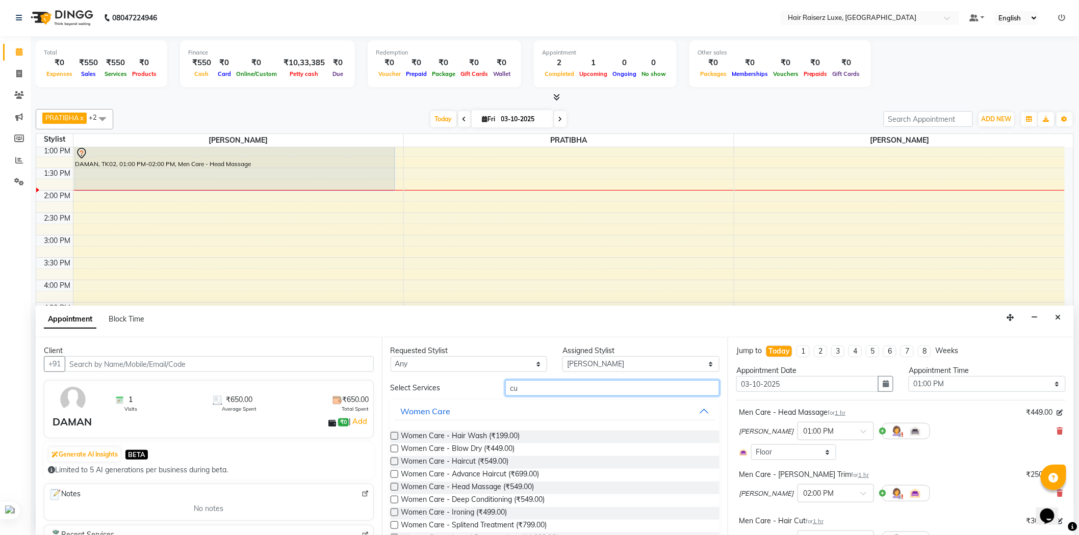
drag, startPoint x: 528, startPoint y: 381, endPoint x: 469, endPoint y: 396, distance: 60.9
click at [469, 396] on div "Select Services cu" at bounding box center [555, 388] width 345 height 16
type input "cu"
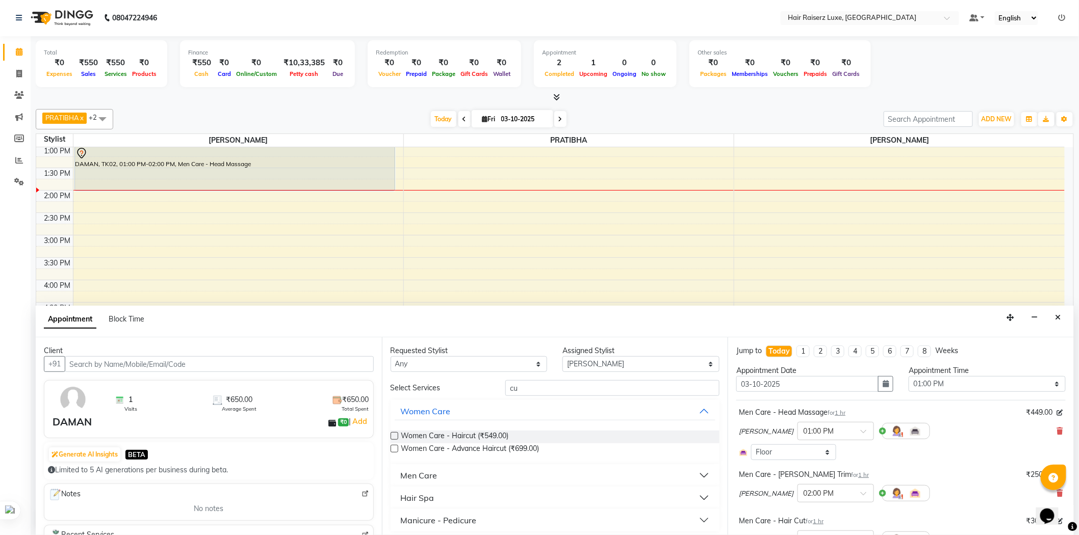
click at [435, 473] on div "Men Care" at bounding box center [419, 475] width 37 height 12
click at [478, 498] on span "Men Care - Hair Cut (₹300.00)" at bounding box center [450, 501] width 99 height 13
checkbox input "false"
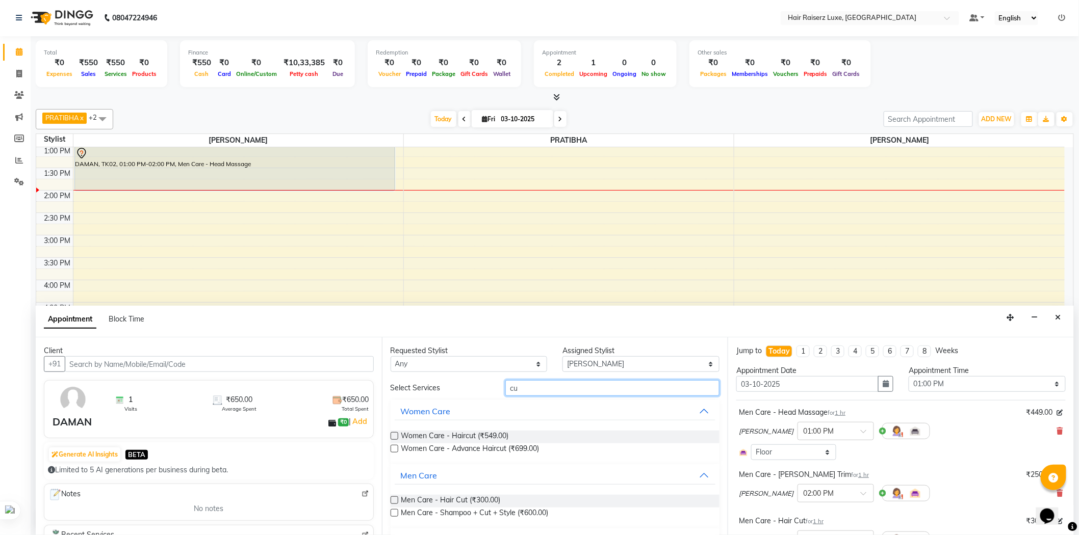
drag, startPoint x: 522, startPoint y: 385, endPoint x: 478, endPoint y: 391, distance: 44.7
click at [478, 391] on div "Select Services cu" at bounding box center [555, 388] width 345 height 16
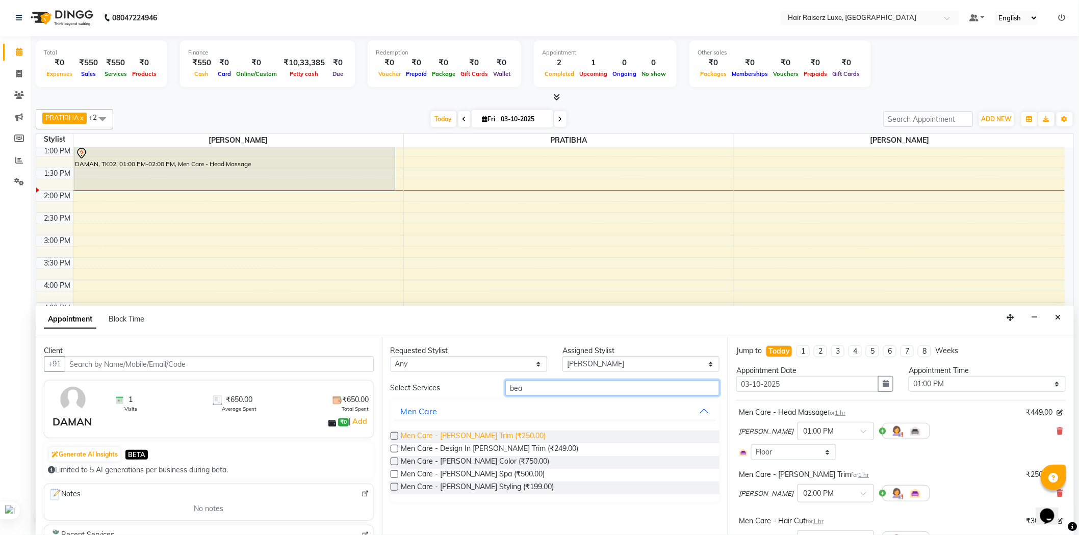
type input "bea"
click at [484, 436] on span "Men Care - Beard Trim (₹250.00)" at bounding box center [473, 437] width 145 height 13
checkbox input "false"
drag, startPoint x: 534, startPoint y: 387, endPoint x: 485, endPoint y: 383, distance: 49.1
click at [485, 383] on div "Select Services bea" at bounding box center [555, 388] width 345 height 16
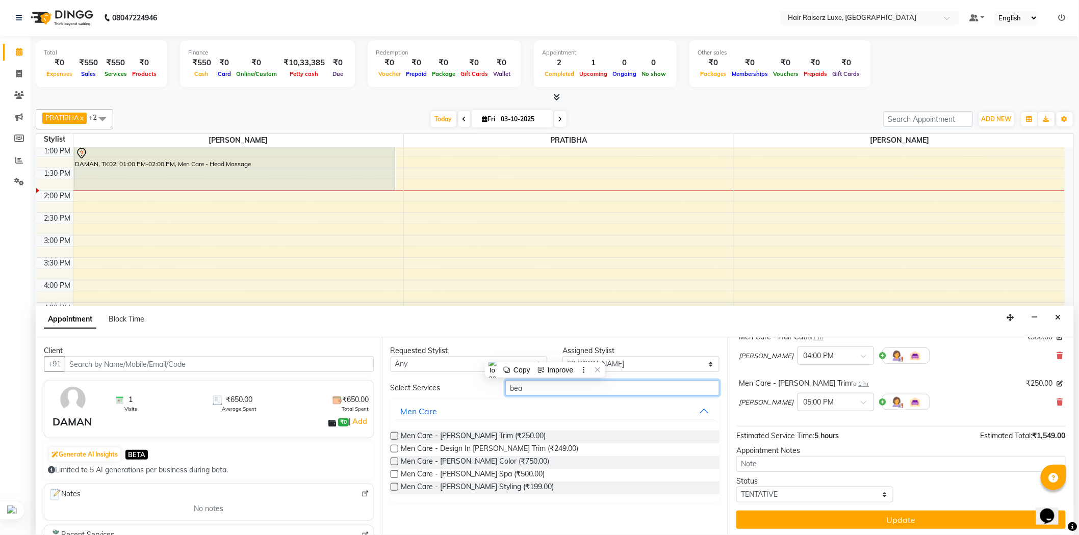
scroll to position [232, 0]
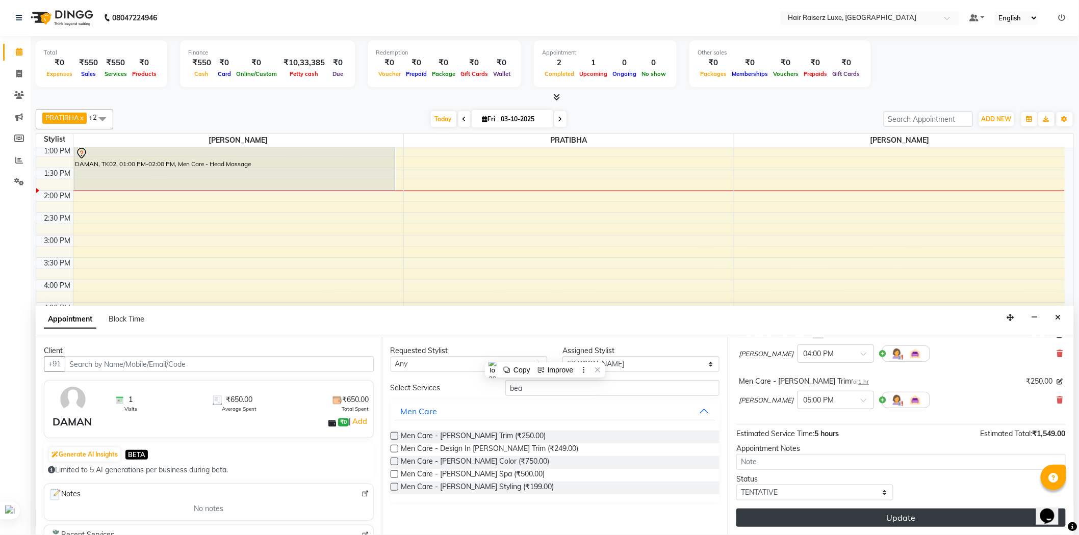
click at [899, 517] on button "Update" at bounding box center [900, 518] width 329 height 18
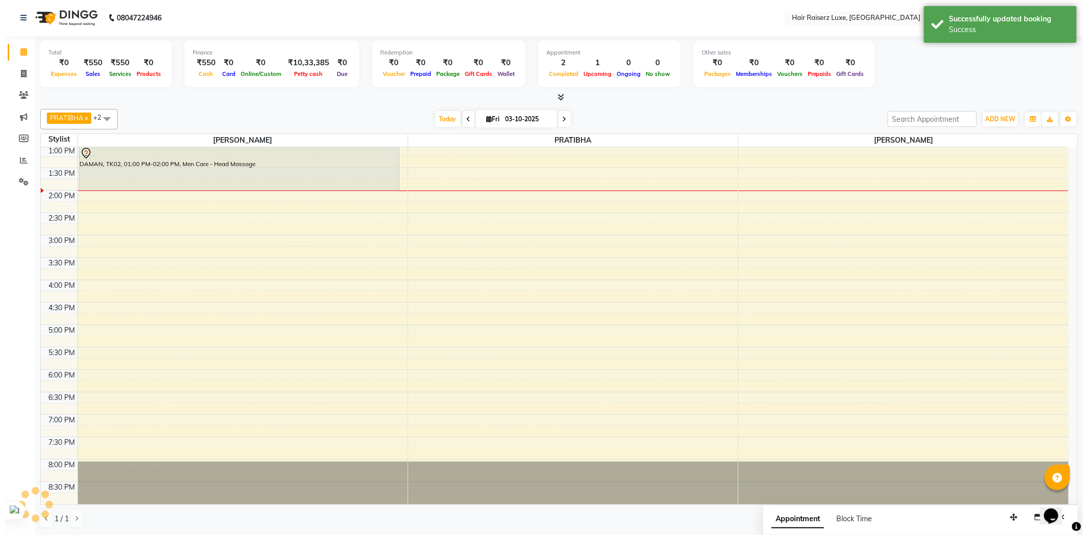
scroll to position [0, 0]
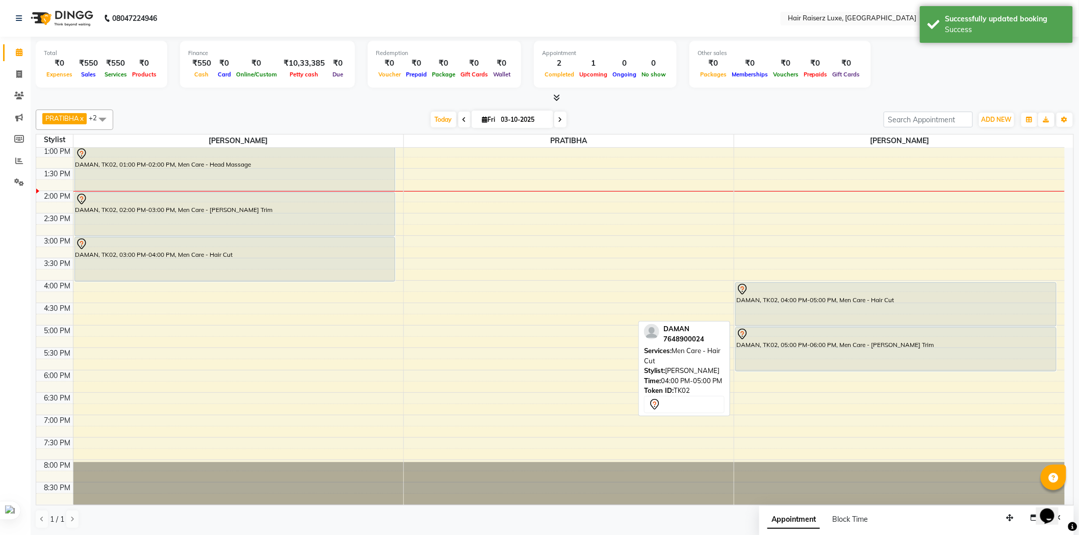
click at [797, 304] on div "DAMAN, TK02, 04:00 PM-05:00 PM, Men Care - Hair Cut" at bounding box center [896, 304] width 320 height 43
select select "7"
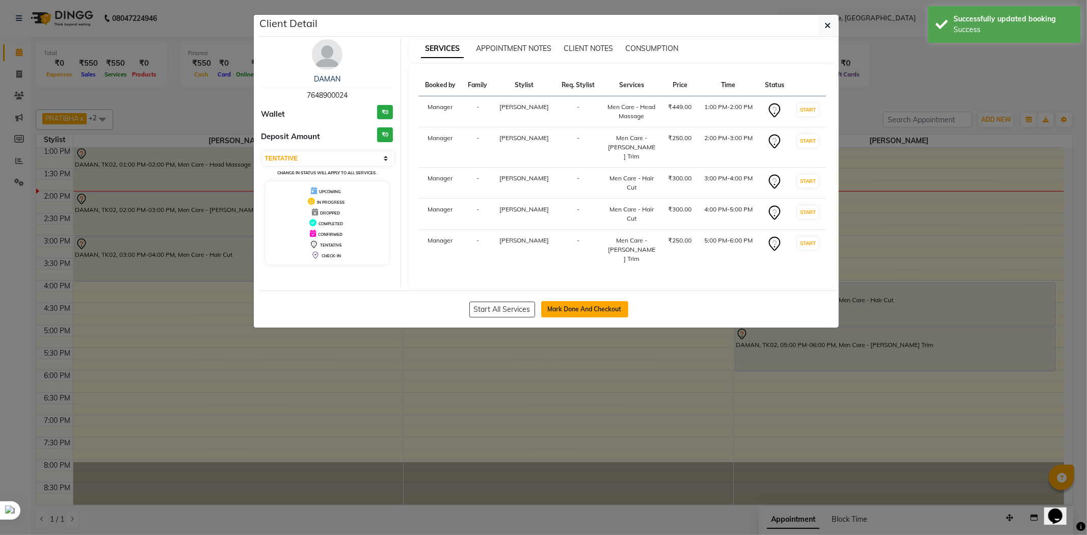
click at [589, 301] on button "Mark Done And Checkout" at bounding box center [584, 309] width 87 height 16
select select "7418"
select select "service"
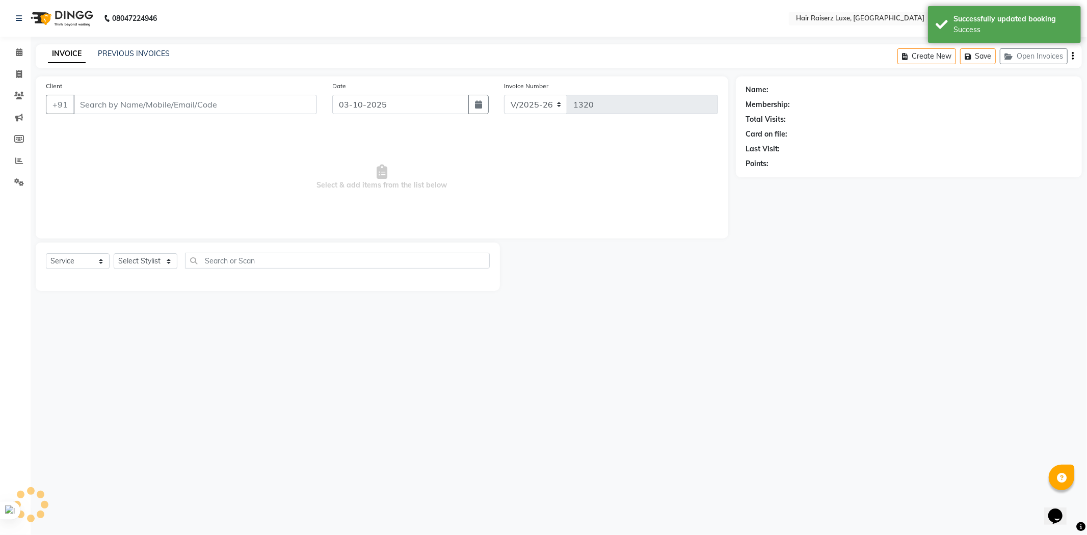
type input "7648900024"
select select "84397"
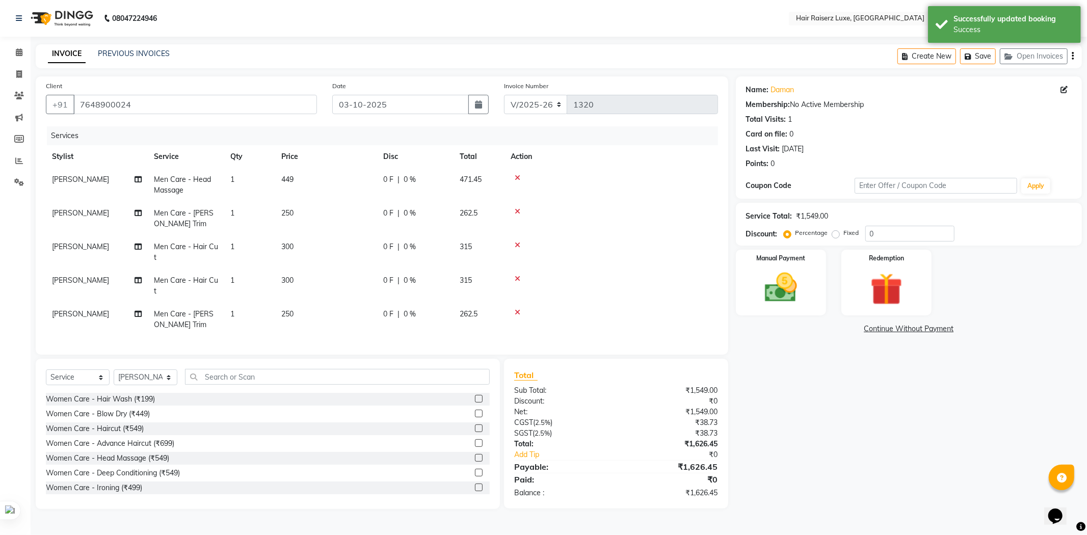
click at [844, 232] on label "Fixed" at bounding box center [851, 232] width 15 height 9
click at [837, 232] on input "Fixed" at bounding box center [837, 232] width 7 height 7
radio input "true"
click at [889, 234] on input "0" at bounding box center [910, 234] width 89 height 16
type input "0"
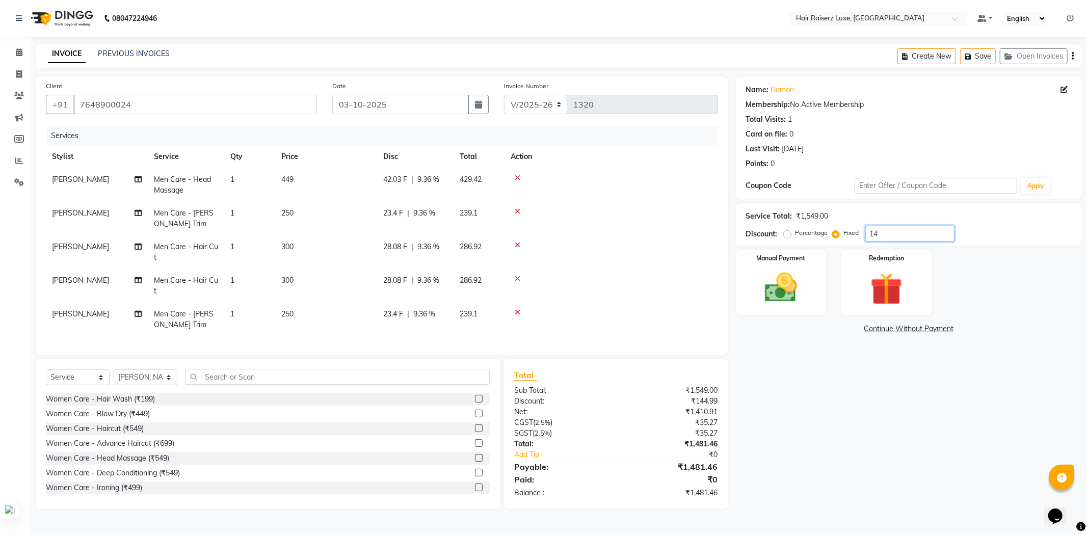
type input "1"
type input "176.45"
click at [792, 282] on img at bounding box center [781, 288] width 55 height 39
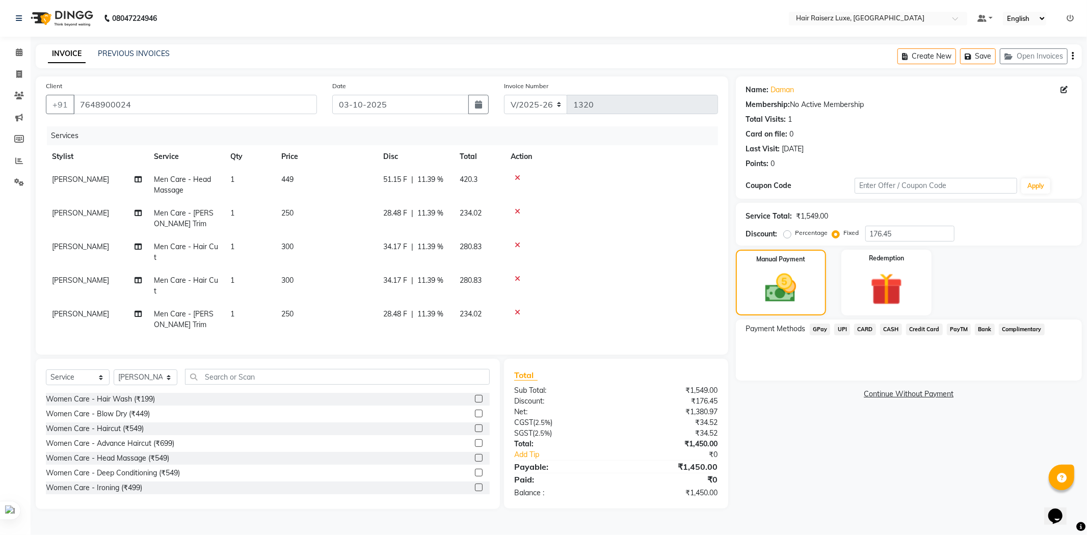
click at [830, 330] on div "UPI" at bounding box center [840, 331] width 20 height 14
click at [889, 329] on span "CASH" at bounding box center [891, 330] width 22 height 12
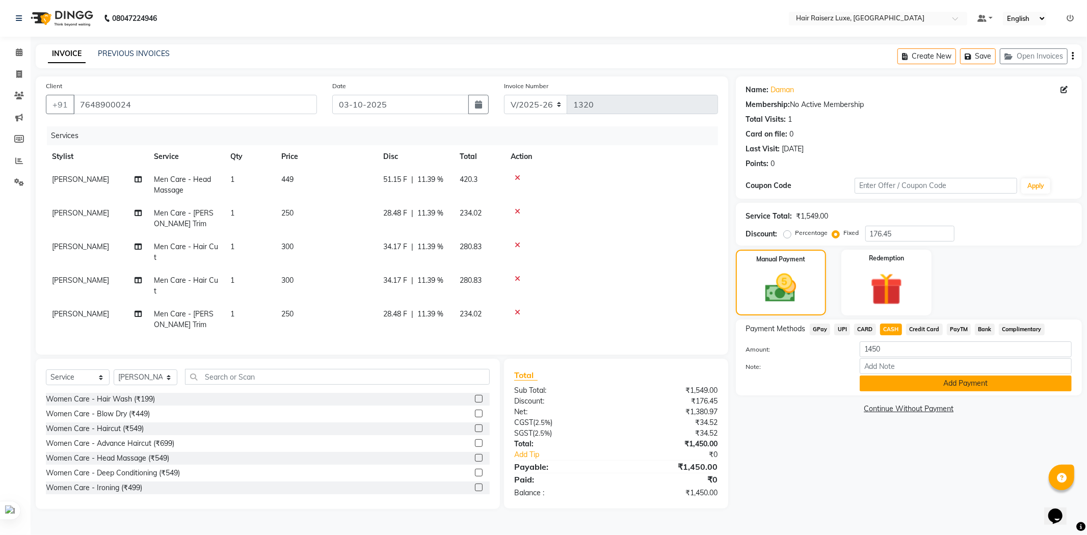
click at [913, 380] on button "Add Payment" at bounding box center [966, 384] width 212 height 16
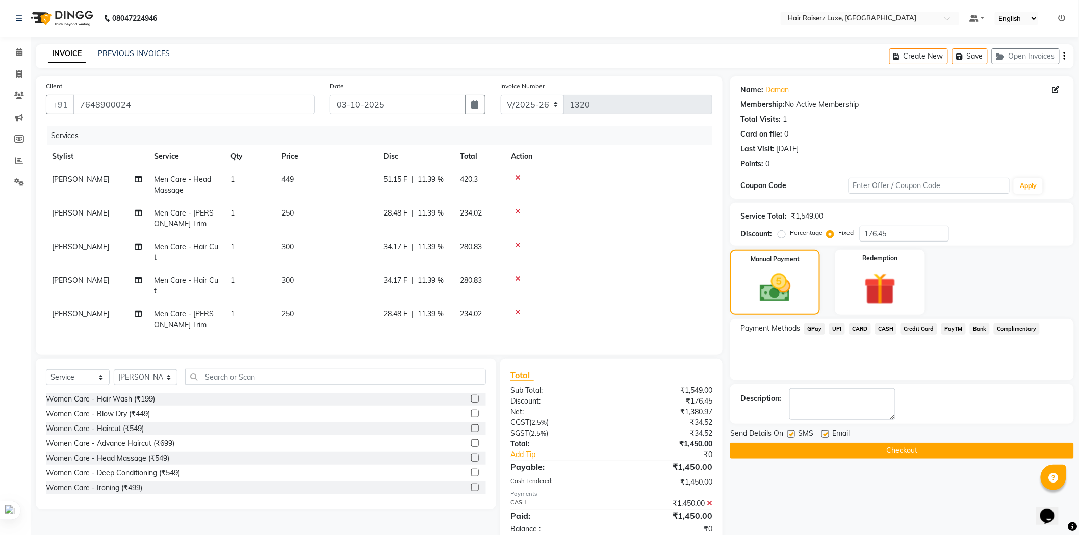
click at [904, 450] on button "Checkout" at bounding box center [902, 451] width 344 height 16
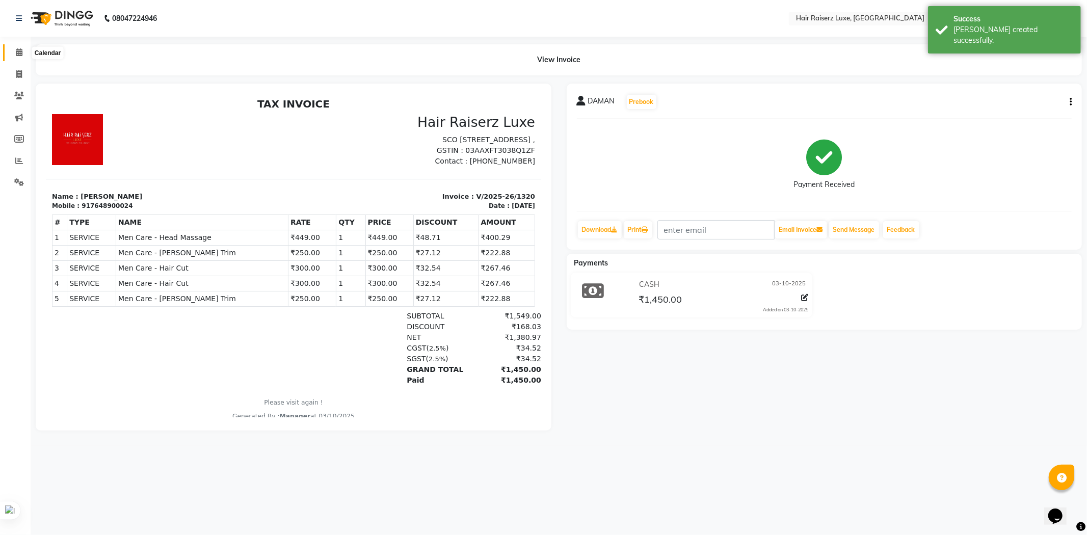
click at [22, 55] on span at bounding box center [19, 53] width 18 height 12
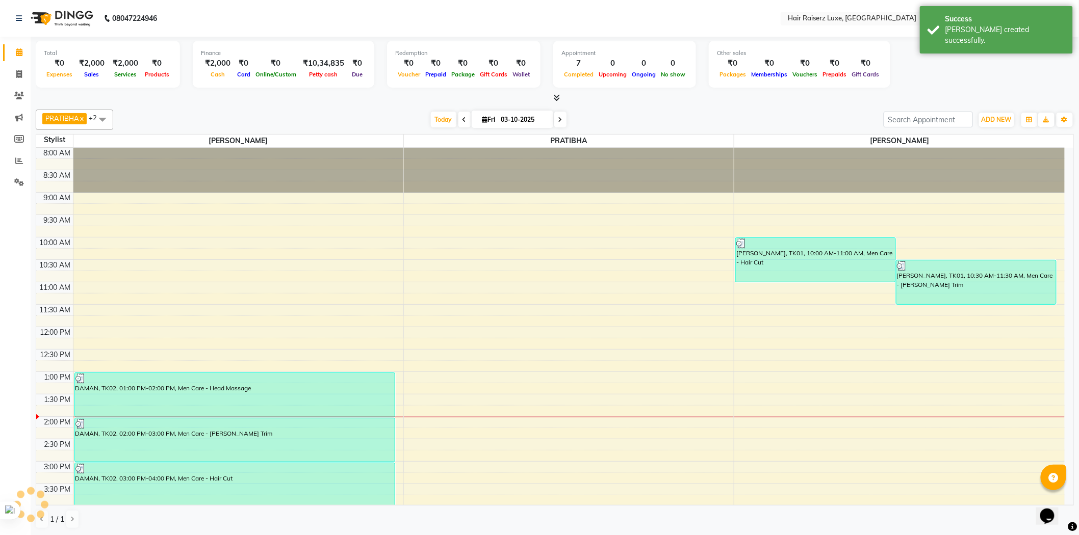
click at [612, 106] on div "PRATIBHA x [PERSON_NAME] x +2 Select All [PERSON_NAME] PRATIBHA [PERSON_NAME] […" at bounding box center [555, 320] width 1038 height 428
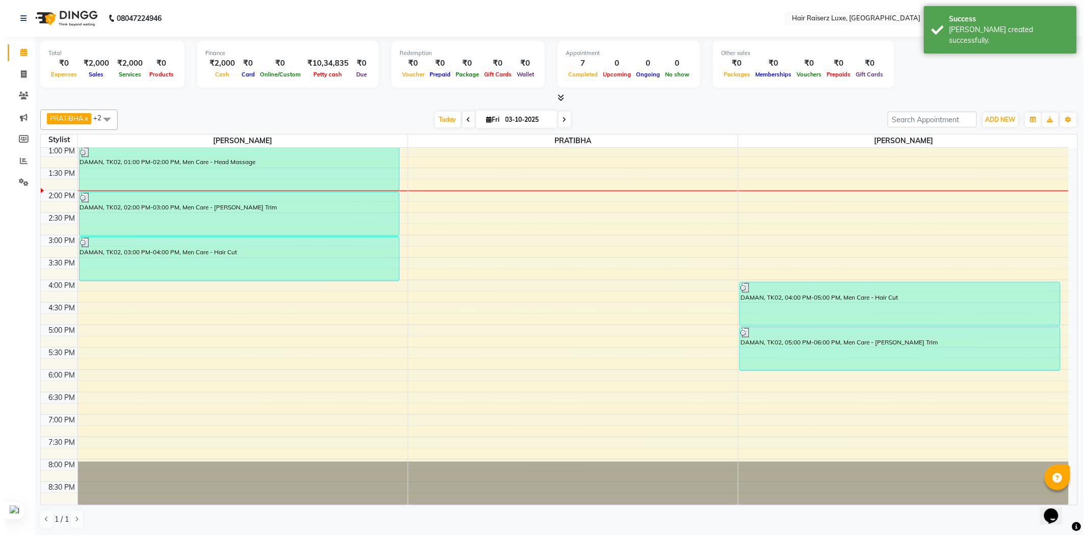
scroll to position [227, 0]
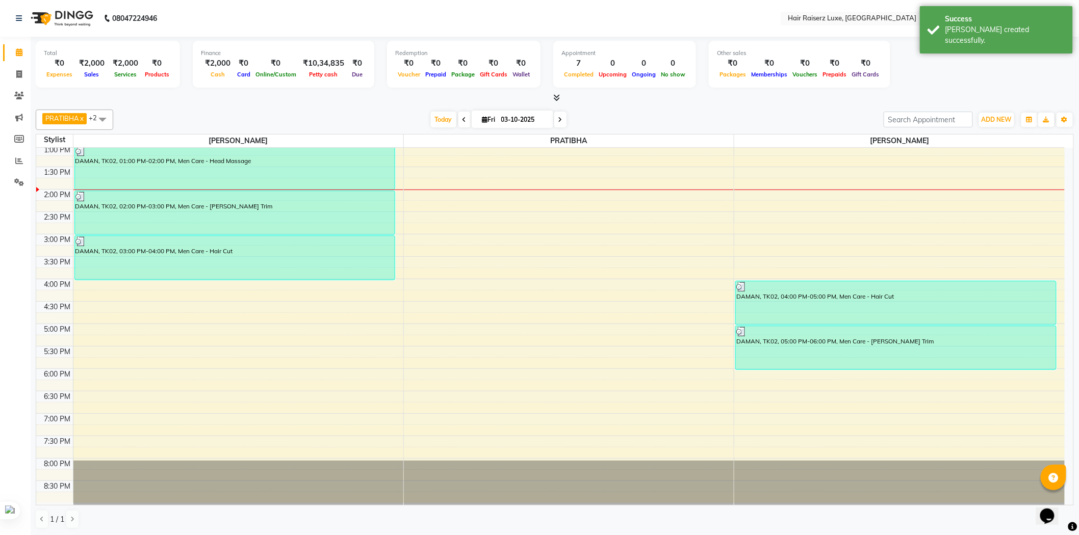
click at [952, 93] on div at bounding box center [555, 98] width 1038 height 11
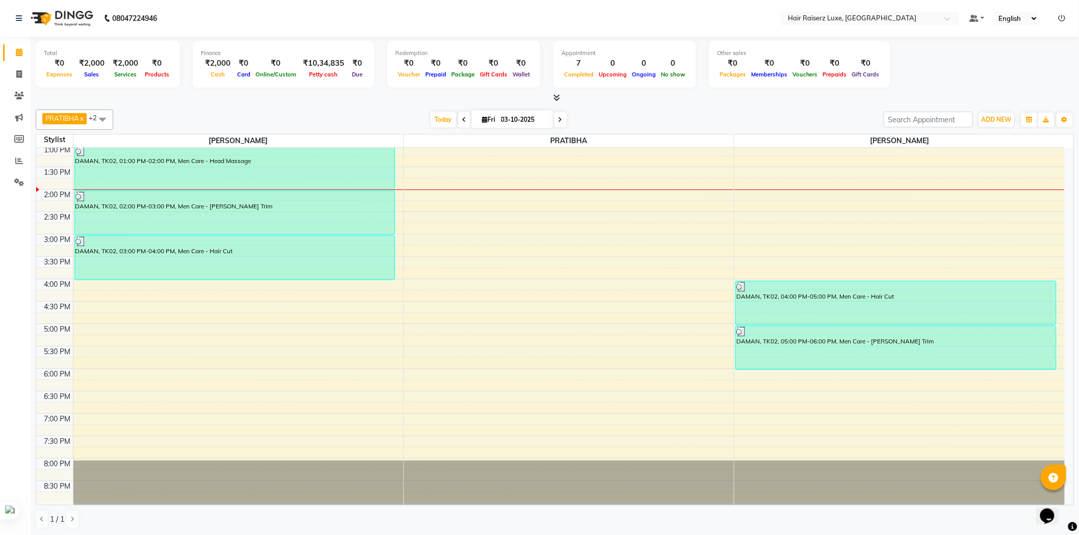
click at [1062, 19] on icon at bounding box center [1061, 18] width 7 height 7
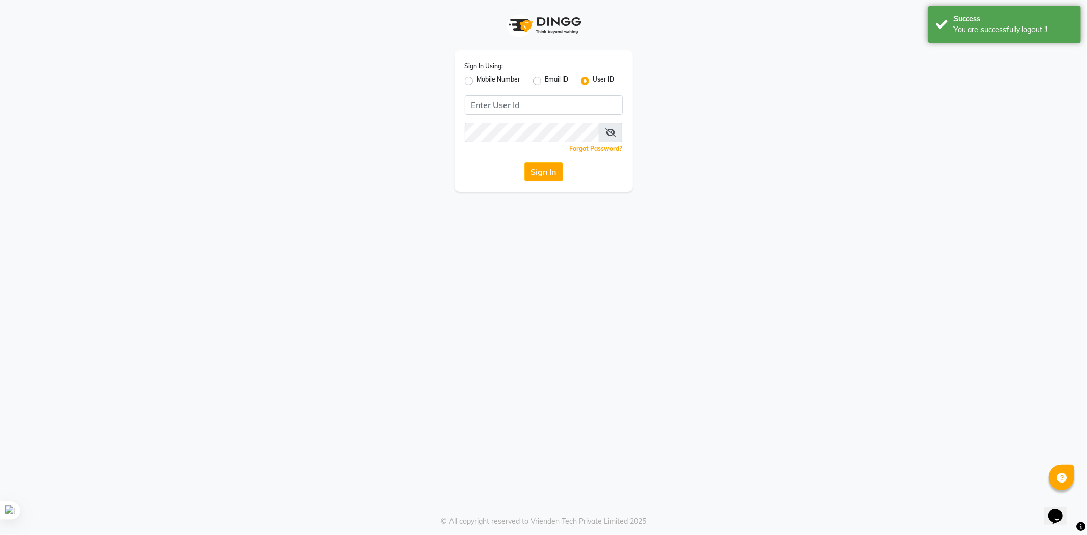
drag, startPoint x: 467, startPoint y: 80, endPoint x: 482, endPoint y: 89, distance: 17.6
click at [477, 80] on label "Mobile Number" at bounding box center [499, 81] width 44 height 12
click at [477, 80] on input "Mobile Number" at bounding box center [480, 78] width 7 height 7
radio input "true"
radio input "false"
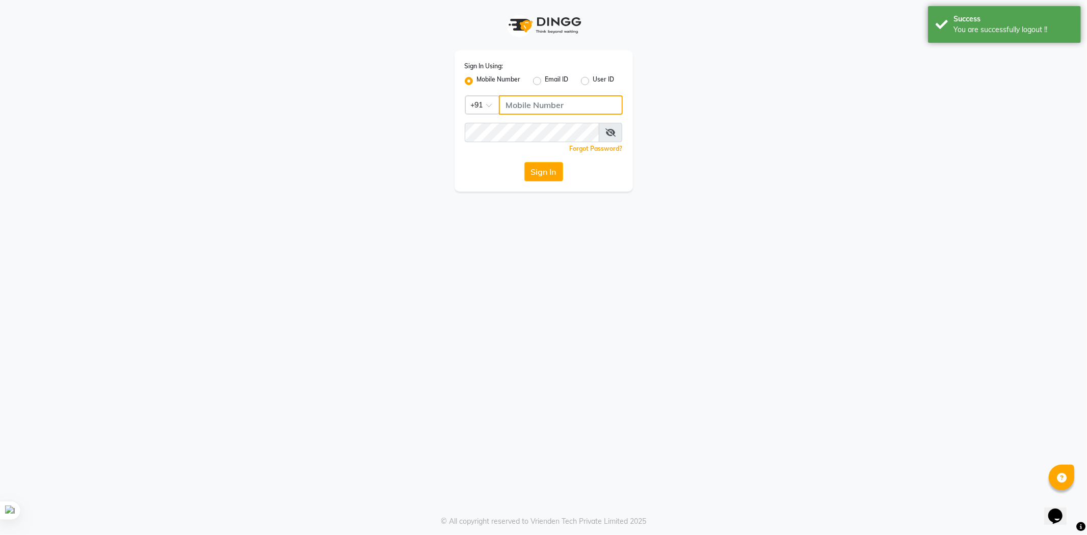
click at [543, 108] on input "Username" at bounding box center [561, 104] width 124 height 19
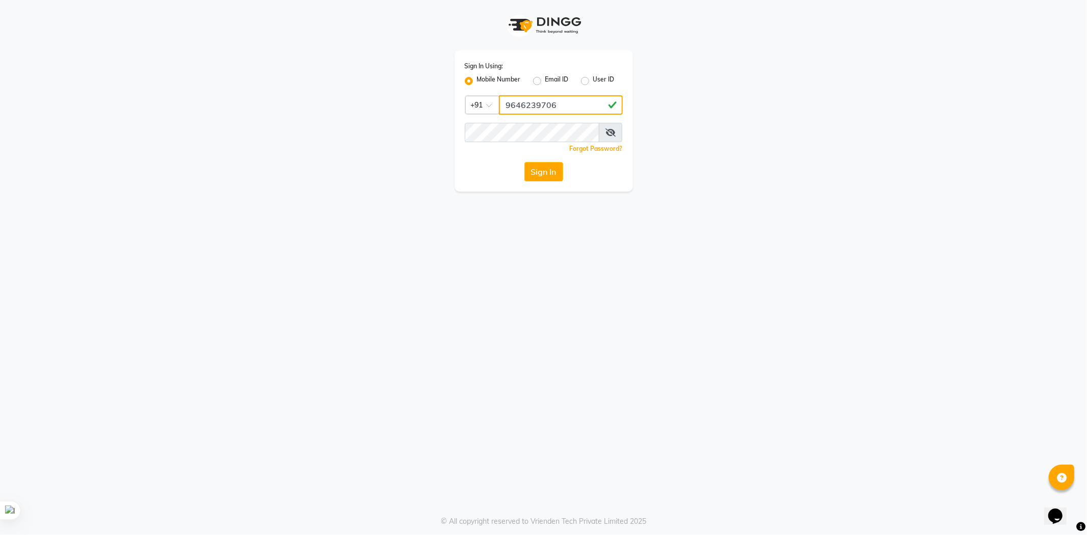
type input "9646239706"
click at [539, 172] on button "Sign In" at bounding box center [544, 171] width 39 height 19
